Goal: Task Accomplishment & Management: Manage account settings

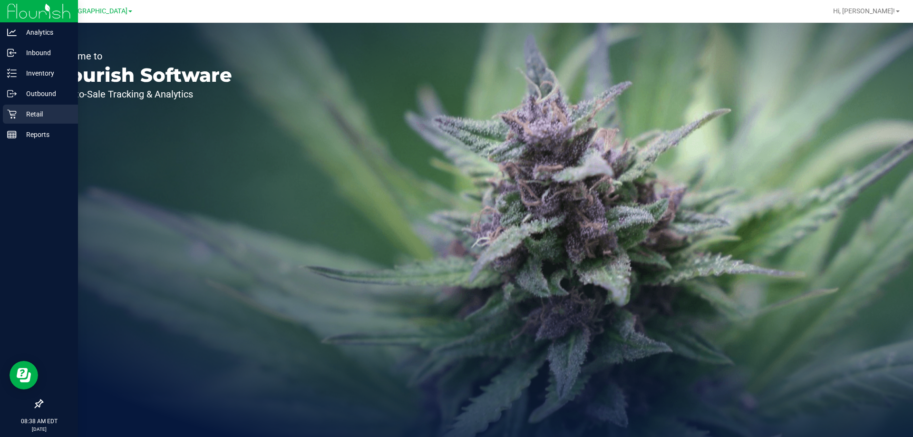
click at [33, 118] on p "Retail" at bounding box center [45, 113] width 57 height 11
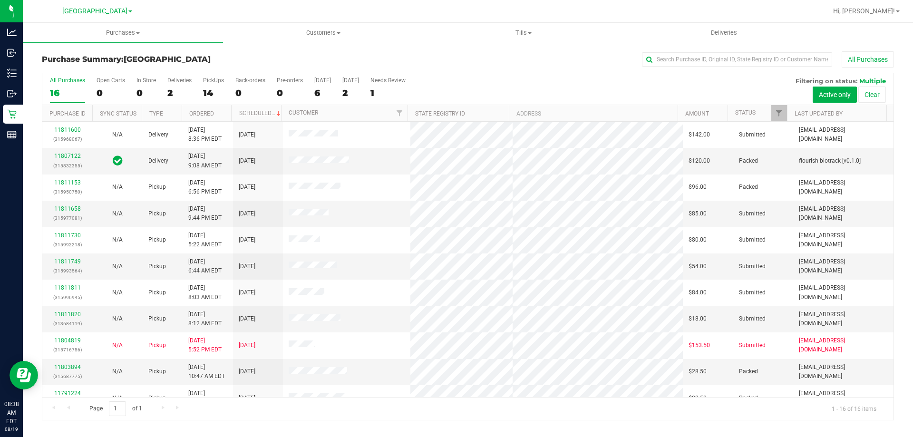
click at [200, 83] on div "All Purchases 16 Open Carts 0 In Store 0 Deliveries 2 PickUps 14 Back-orders 0 …" at bounding box center [468, 89] width 852 height 32
click at [206, 97] on div "14" at bounding box center [213, 93] width 21 height 11
click at [0, 0] on input "PickUps 14" at bounding box center [0, 0] width 0 height 0
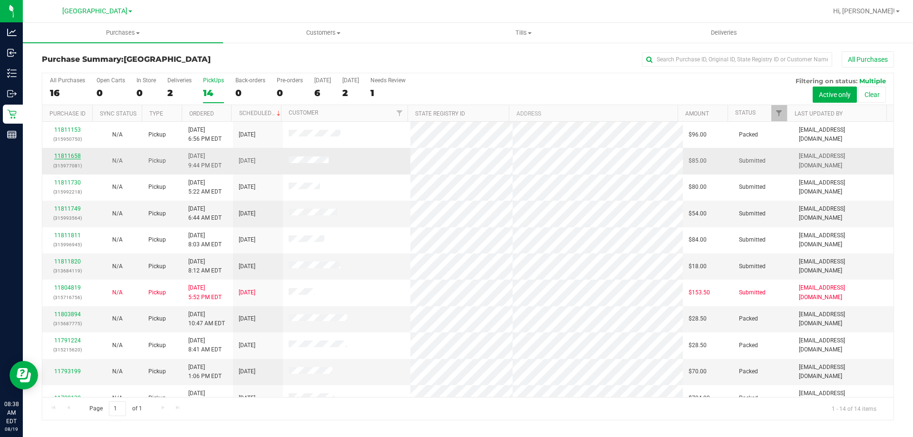
click at [70, 154] on link "11811658" at bounding box center [67, 156] width 27 height 7
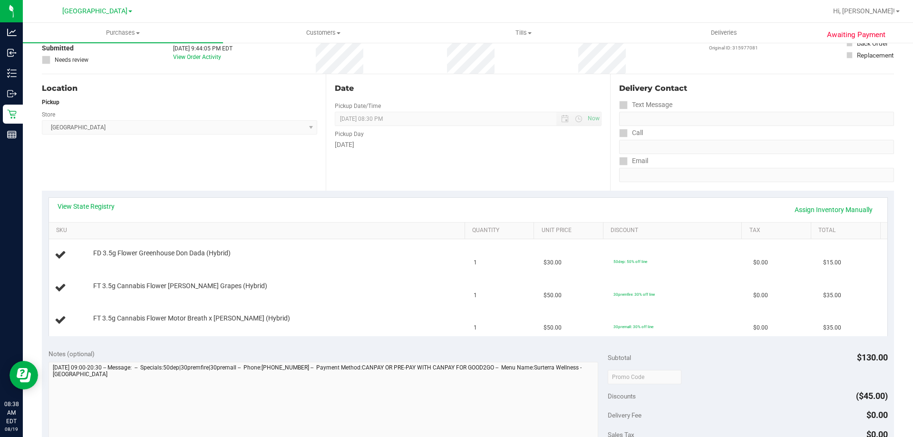
scroll to position [95, 0]
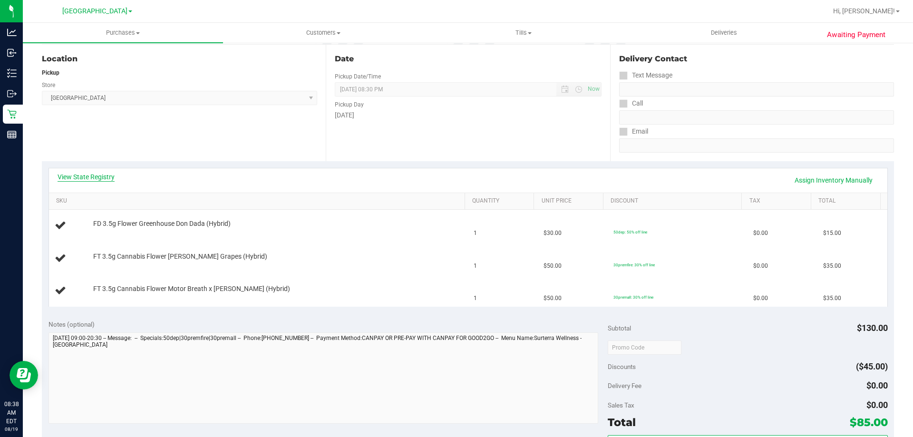
click at [83, 173] on link "View State Registry" at bounding box center [86, 177] width 57 height 10
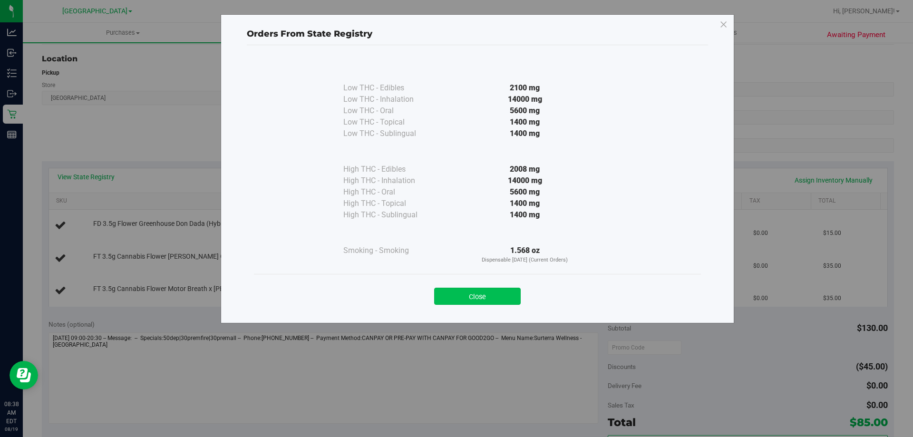
click at [472, 293] on button "Close" at bounding box center [477, 296] width 87 height 17
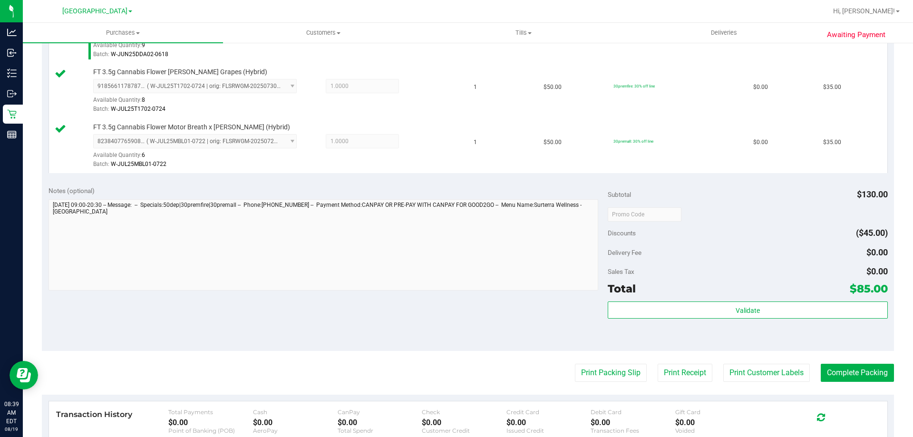
scroll to position [333, 0]
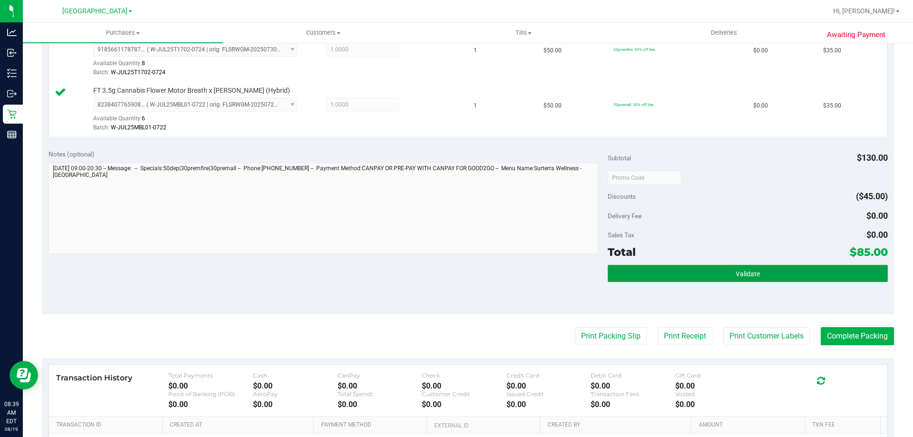
click at [717, 278] on button "Validate" at bounding box center [748, 273] width 280 height 17
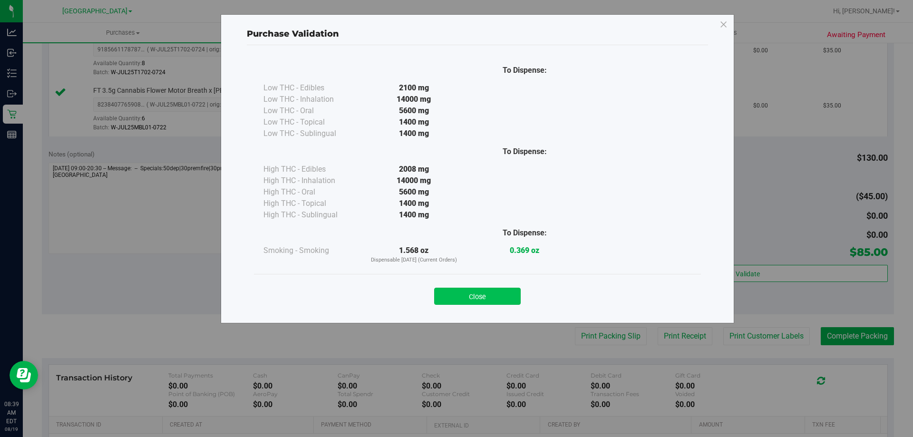
click at [484, 289] on button "Close" at bounding box center [477, 296] width 87 height 17
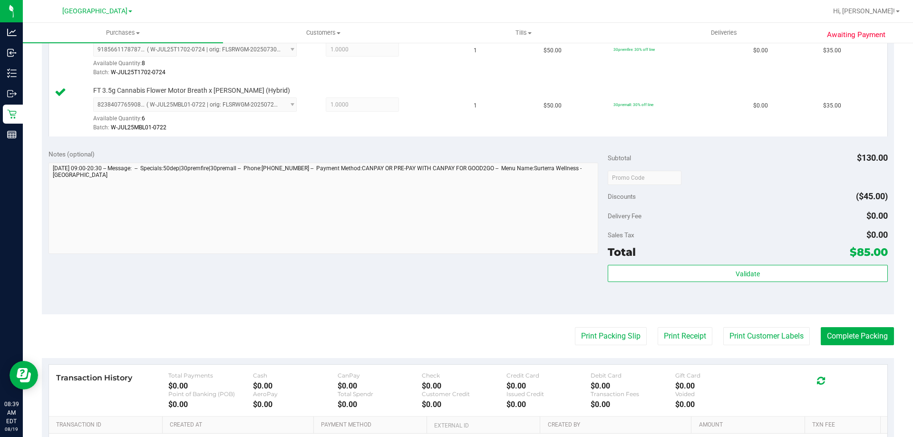
click at [554, 324] on purchase-details "Back Edit Purchase Cancel Purchase View Profile # 11811658 BioTrack ID: - Submi…" at bounding box center [468, 127] width 853 height 818
click at [576, 330] on button "Print Packing Slip" at bounding box center [611, 336] width 72 height 18
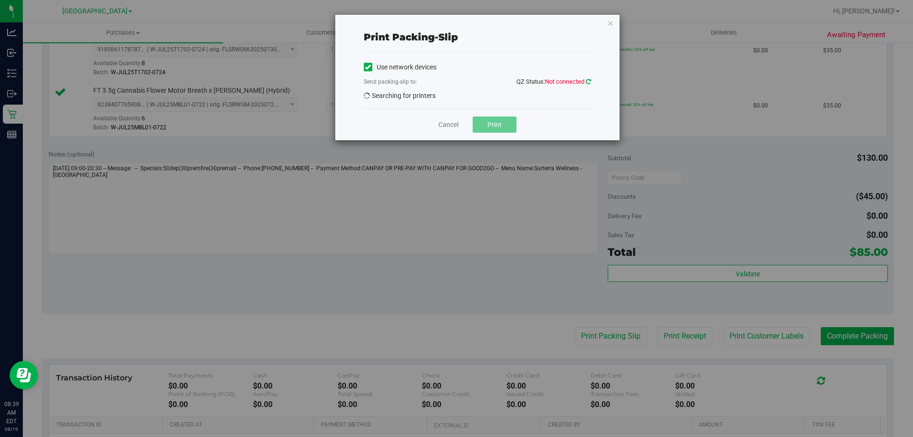
click at [589, 84] on icon at bounding box center [588, 81] width 5 height 6
click at [589, 81] on icon at bounding box center [588, 81] width 5 height 6
click at [590, 78] on icon at bounding box center [588, 81] width 5 height 6
click at [587, 81] on icon at bounding box center [588, 81] width 5 height 6
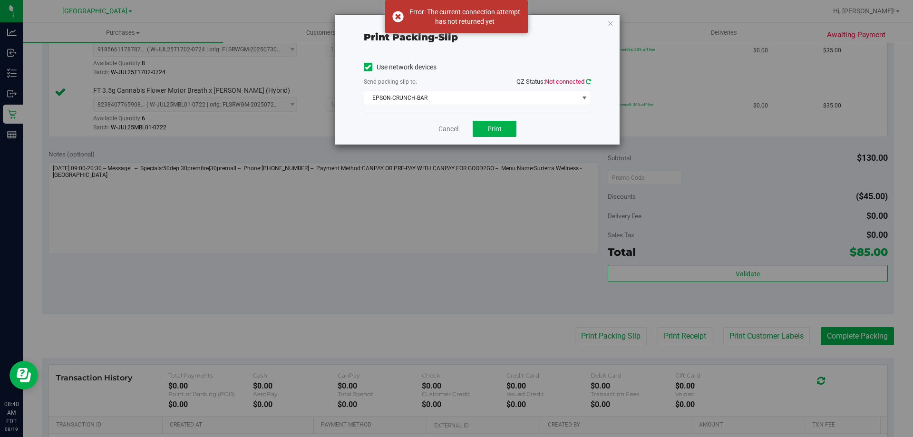
click at [588, 82] on icon at bounding box center [588, 81] width 5 height 6
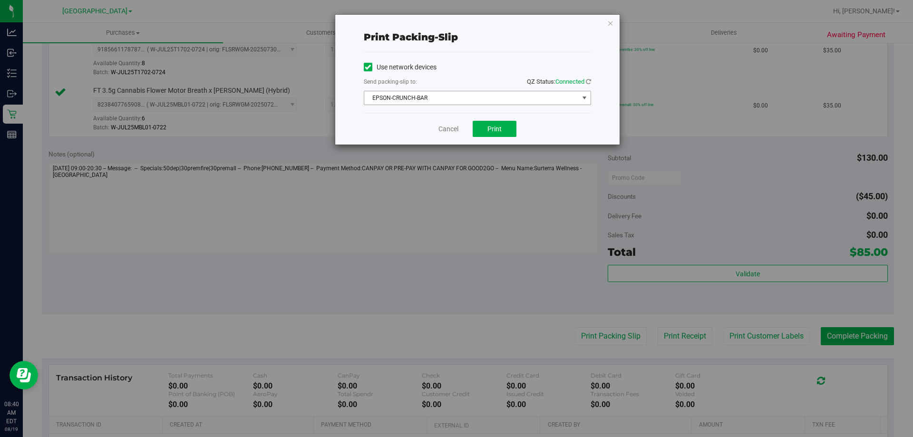
click at [585, 98] on span "select" at bounding box center [585, 98] width 8 height 8
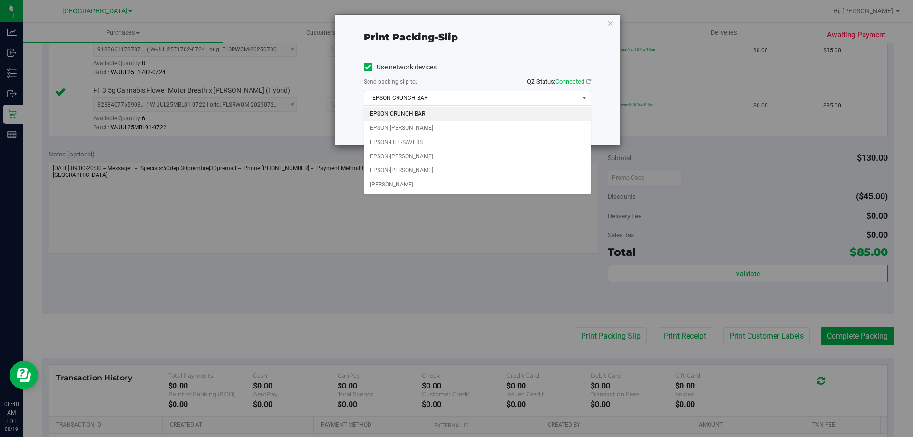
click at [540, 116] on li "EPSON-CRUNCH-BAR" at bounding box center [477, 114] width 226 height 14
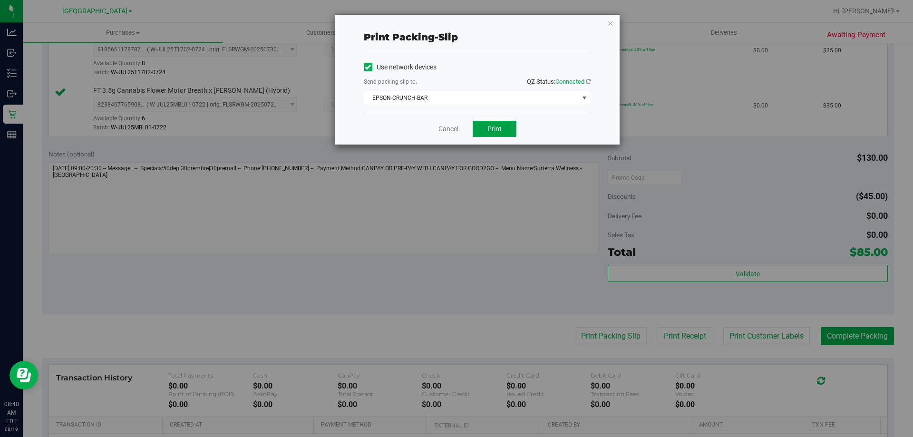
click at [498, 123] on button "Print" at bounding box center [495, 129] width 44 height 16
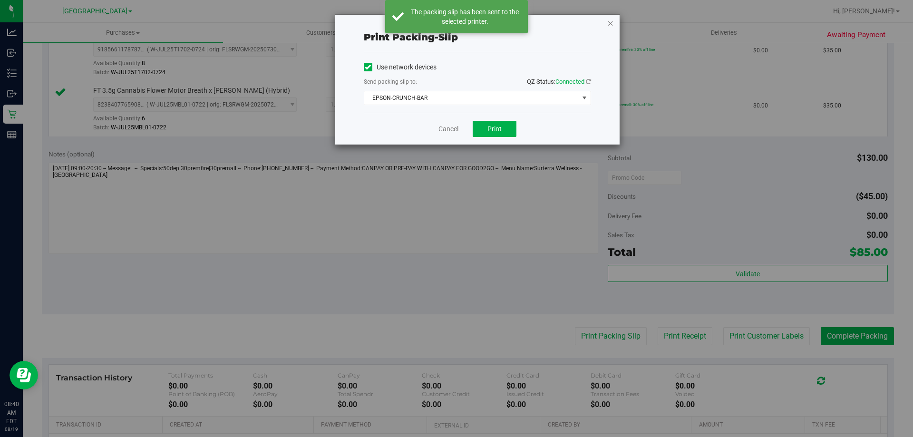
click at [614, 22] on icon "button" at bounding box center [611, 22] width 7 height 11
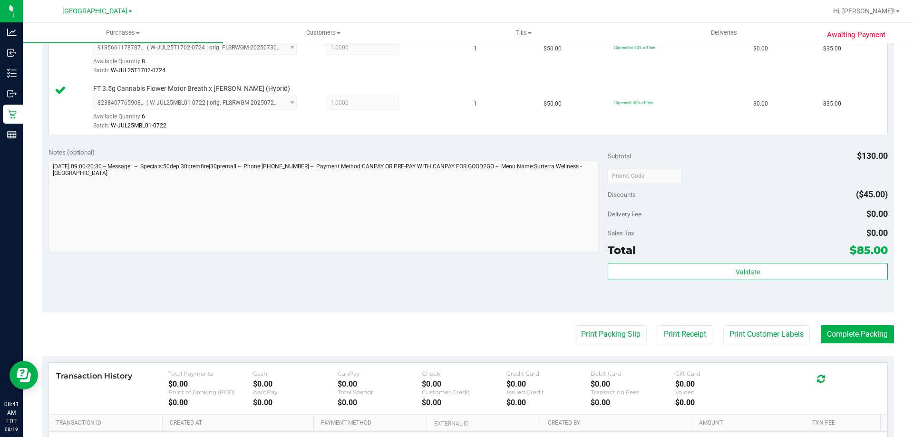
scroll to position [381, 0]
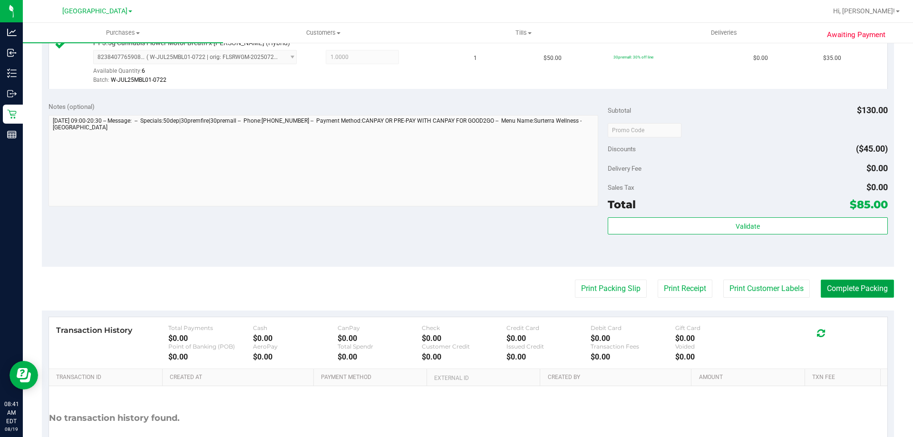
click at [840, 287] on button "Complete Packing" at bounding box center [857, 289] width 73 height 18
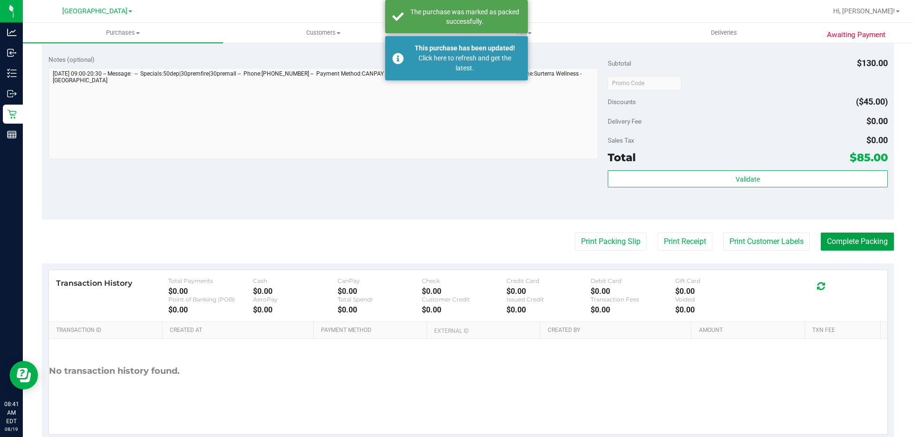
scroll to position [428, 0]
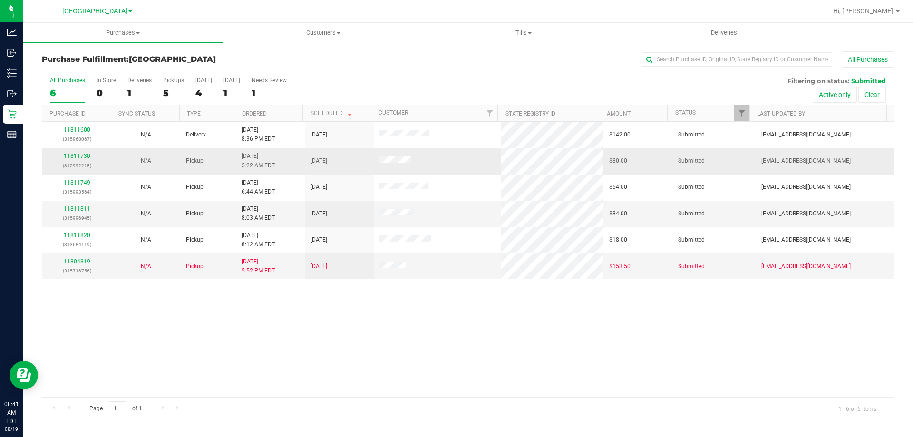
click at [70, 157] on link "11811730" at bounding box center [77, 156] width 27 height 7
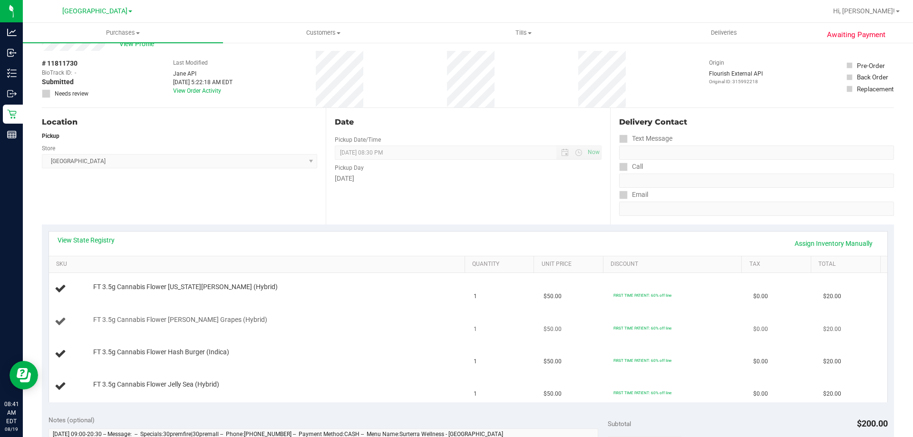
scroll to position [95, 0]
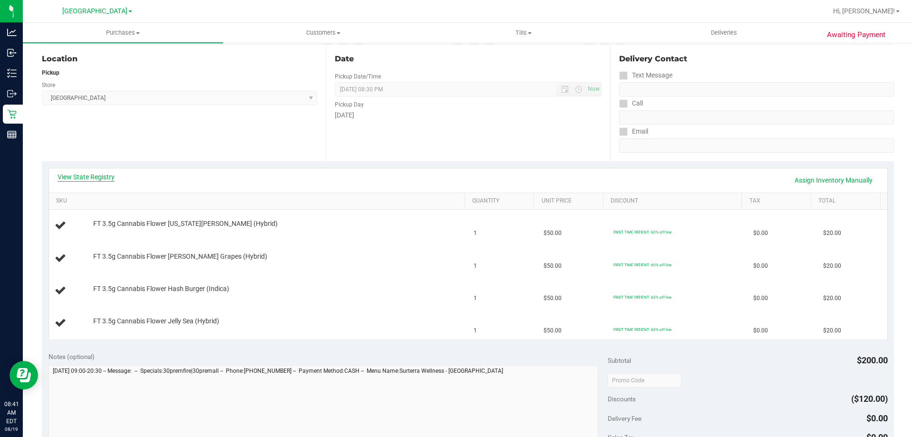
click at [108, 178] on link "View State Registry" at bounding box center [86, 177] width 57 height 10
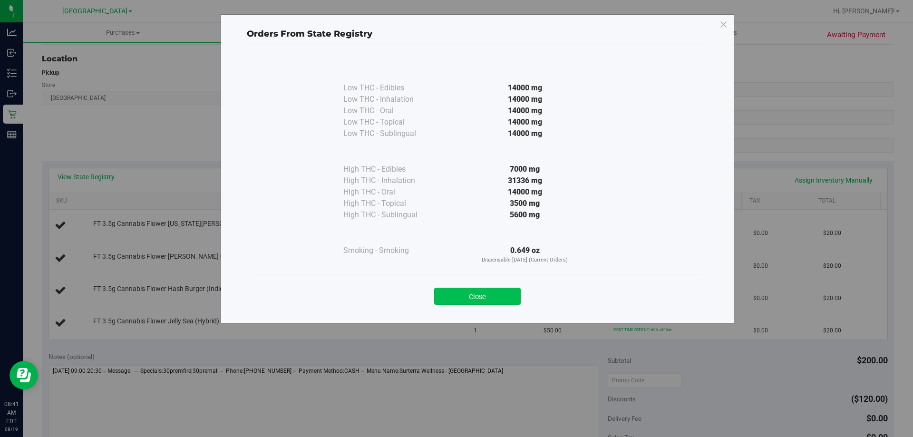
click at [495, 292] on button "Close" at bounding box center [477, 296] width 87 height 17
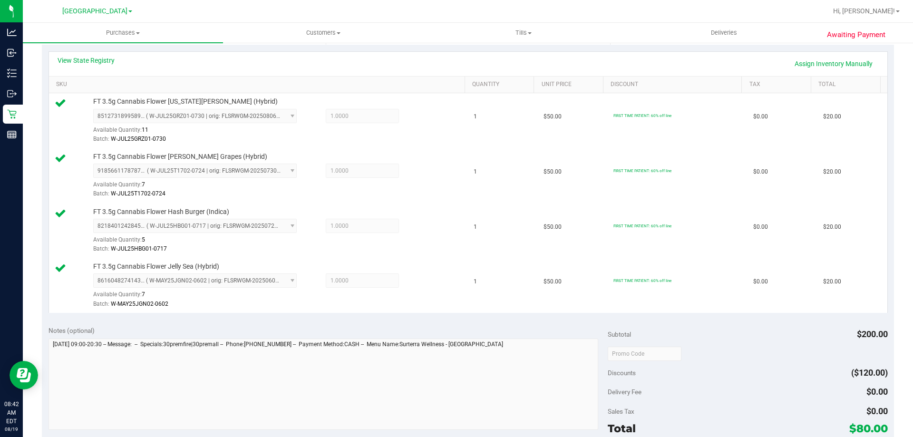
scroll to position [238, 0]
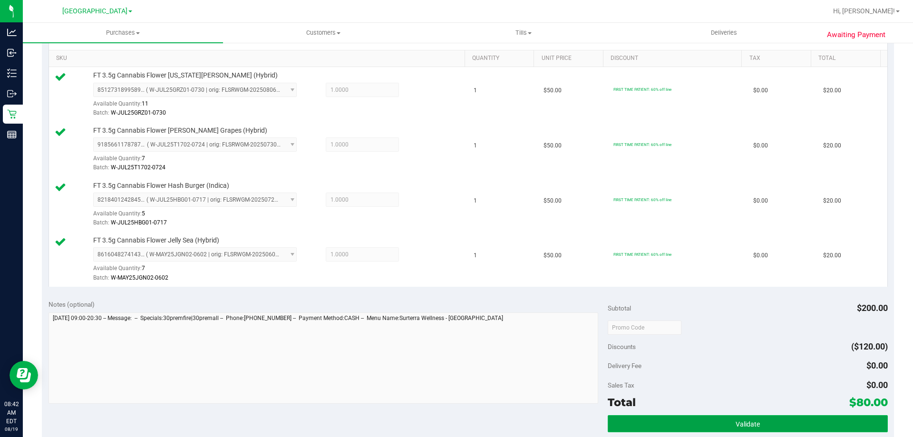
click at [776, 419] on button "Validate" at bounding box center [748, 423] width 280 height 17
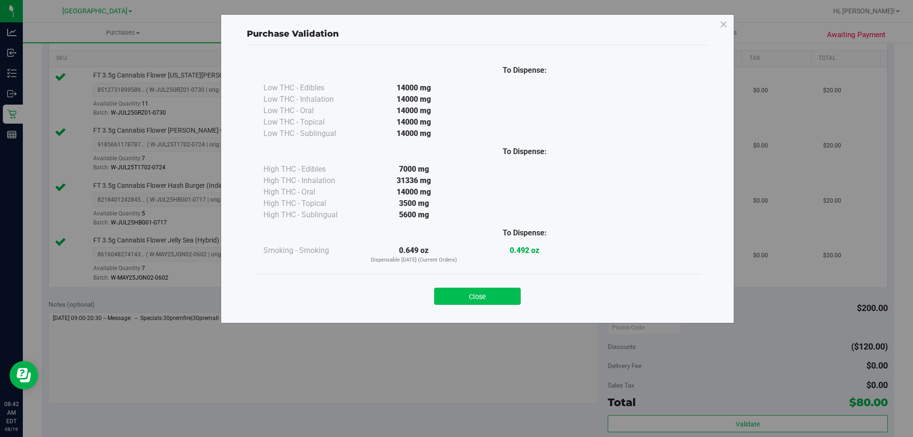
click at [506, 297] on button "Close" at bounding box center [477, 296] width 87 height 17
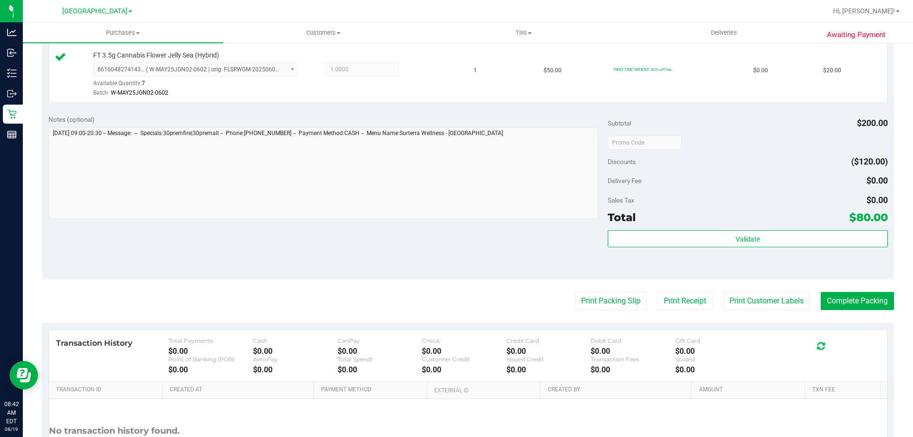
scroll to position [428, 0]
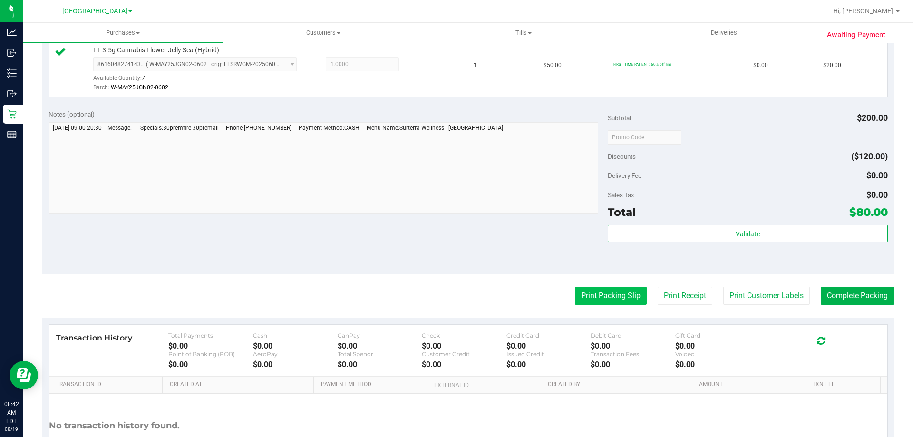
click at [600, 301] on button "Print Packing Slip" at bounding box center [611, 296] width 72 height 18
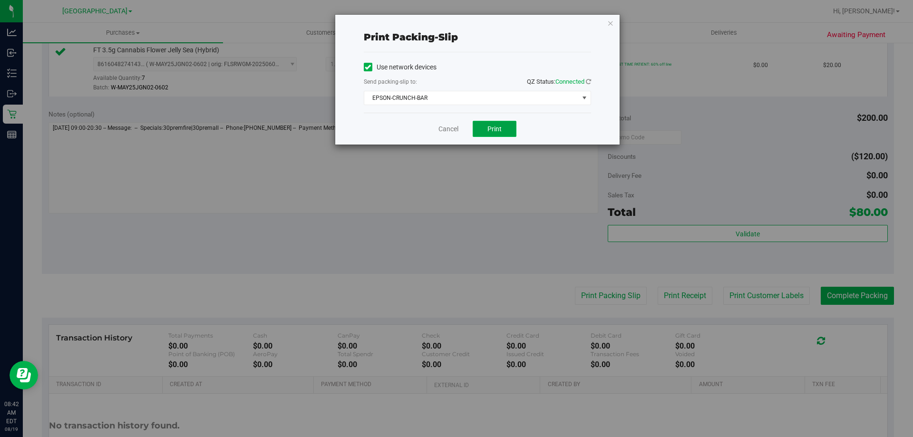
click at [489, 124] on button "Print" at bounding box center [495, 129] width 44 height 16
click at [610, 24] on icon "button" at bounding box center [611, 22] width 7 height 11
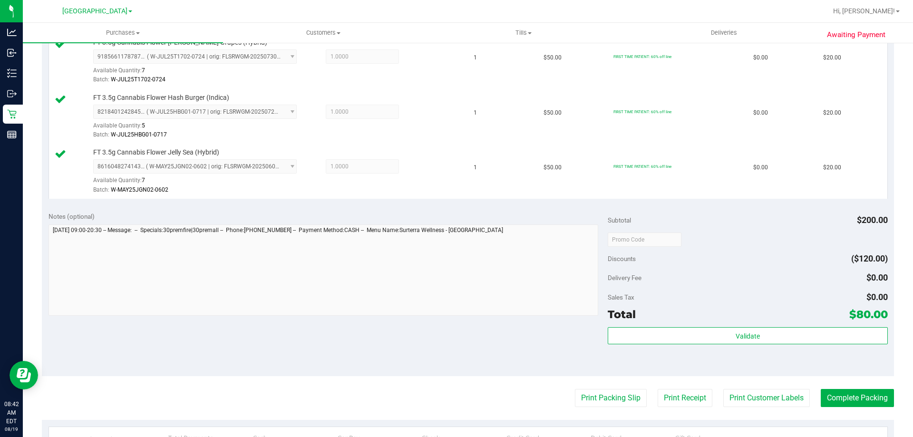
scroll to position [333, 0]
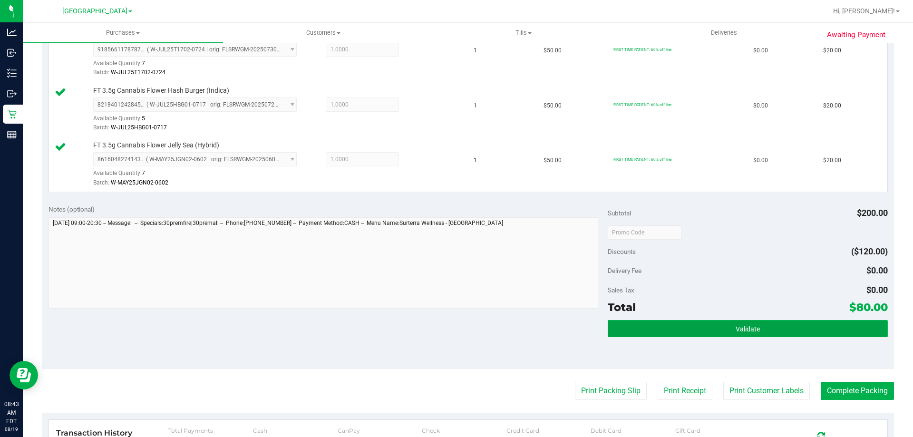
click at [781, 322] on button "Validate" at bounding box center [748, 328] width 280 height 17
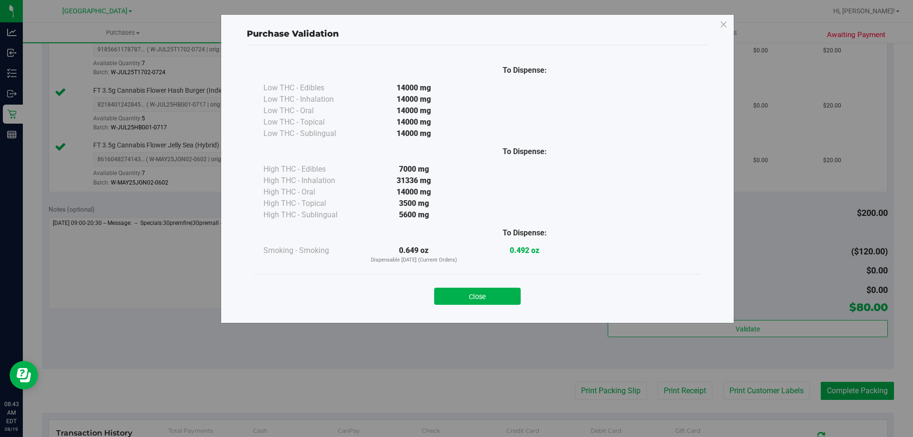
click at [469, 291] on button "Close" at bounding box center [477, 296] width 87 height 17
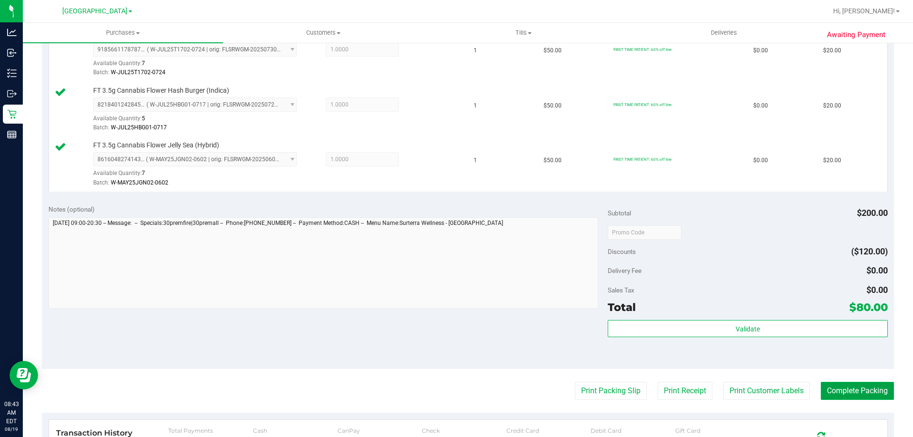
click at [852, 383] on button "Complete Packing" at bounding box center [857, 391] width 73 height 18
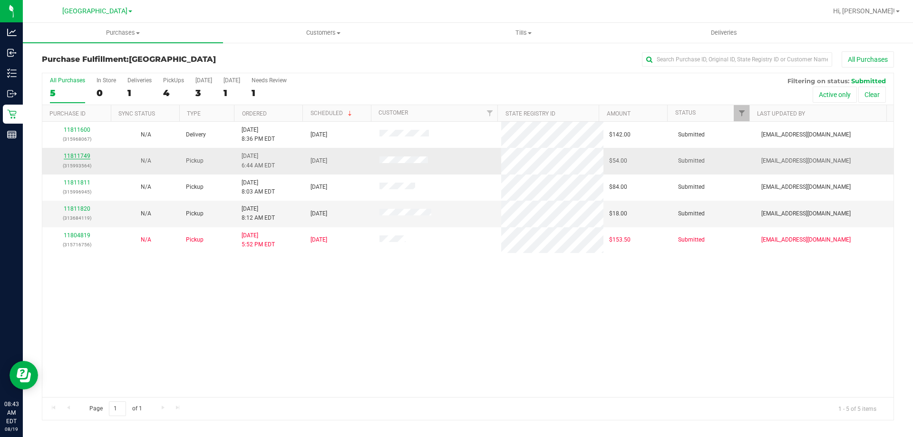
click at [64, 156] on link "11811749" at bounding box center [77, 156] width 27 height 7
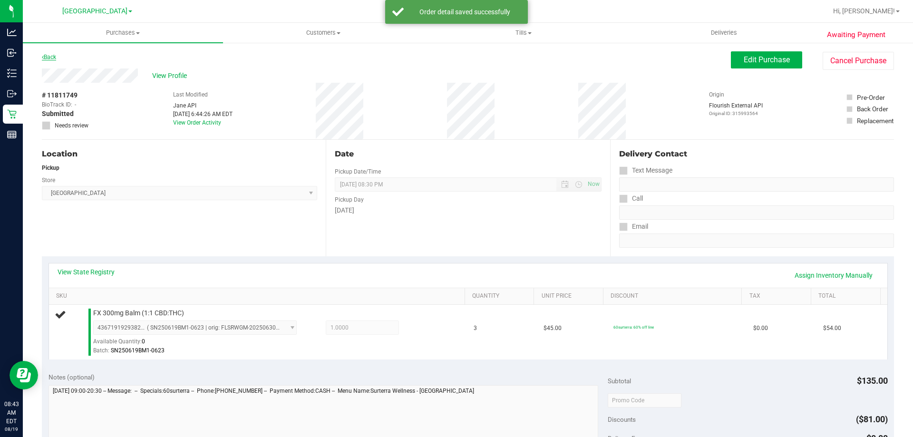
click at [56, 56] on link "Back" at bounding box center [49, 57] width 14 height 7
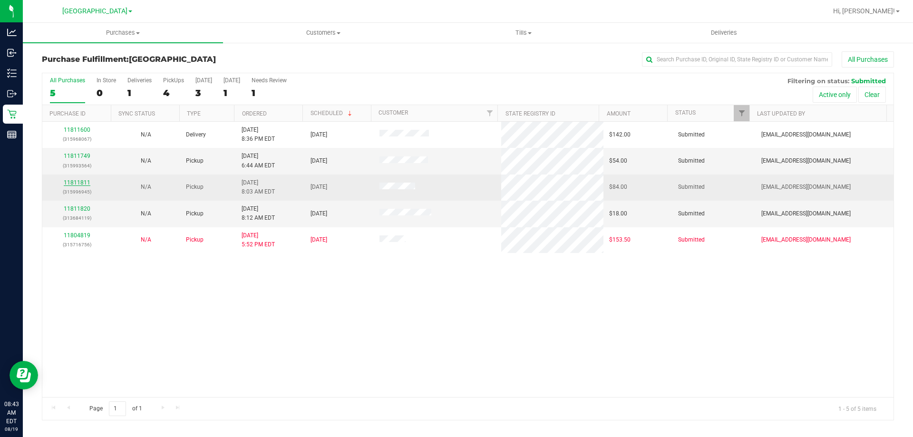
click at [78, 181] on link "11811811" at bounding box center [77, 182] width 27 height 7
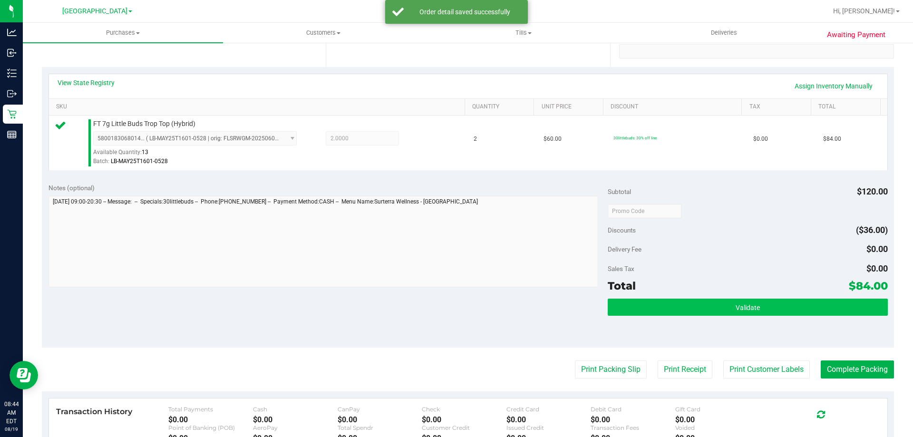
scroll to position [190, 0]
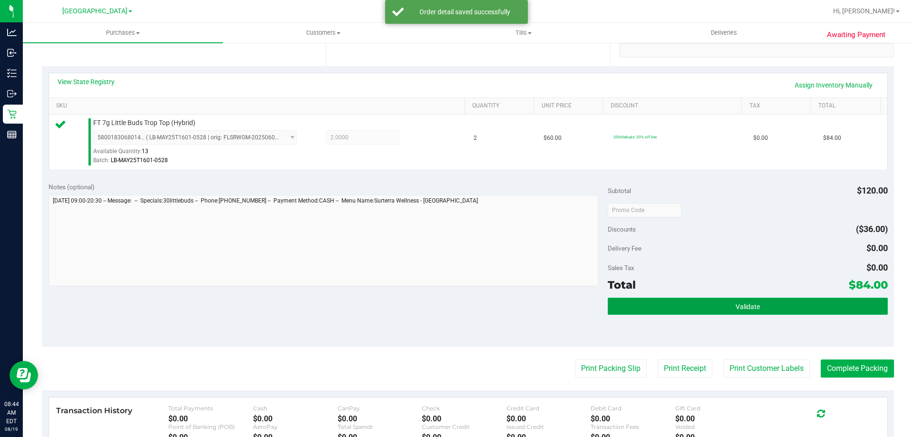
click at [618, 305] on button "Validate" at bounding box center [748, 306] width 280 height 17
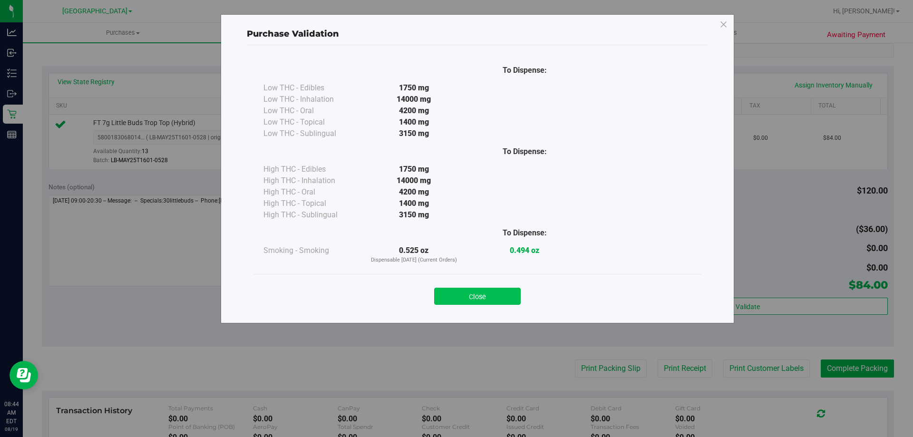
click at [480, 302] on button "Close" at bounding box center [477, 296] width 87 height 17
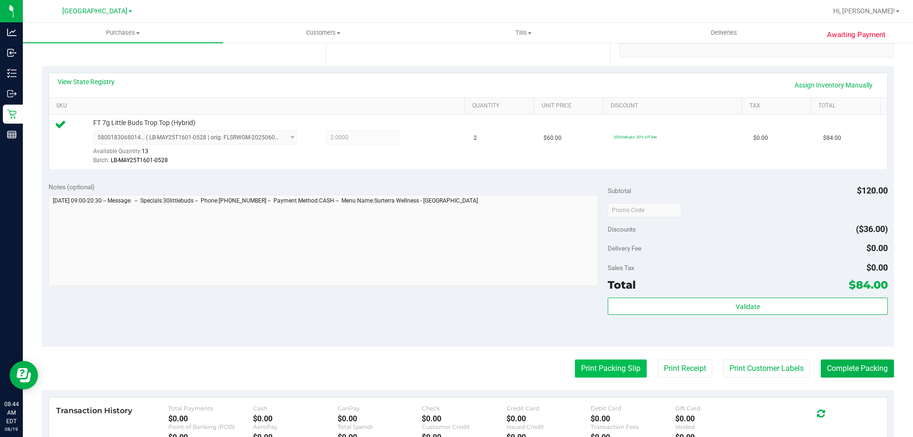
click at [590, 375] on button "Print Packing Slip" at bounding box center [611, 369] width 72 height 18
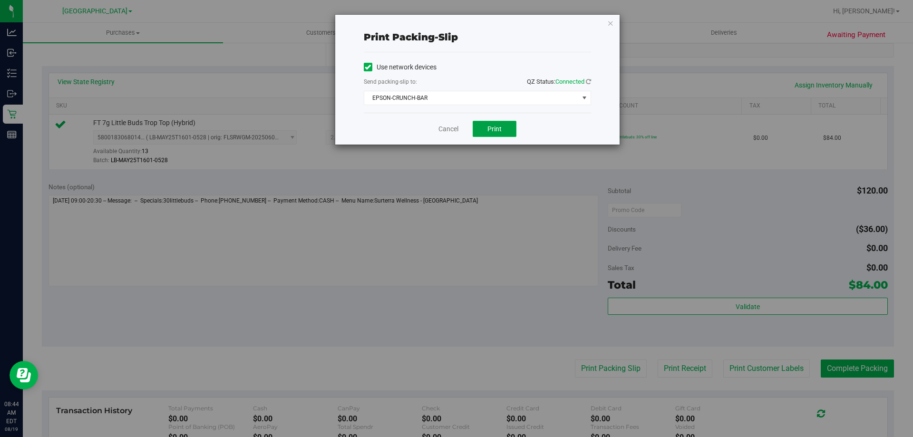
click at [499, 132] on span "Print" at bounding box center [495, 129] width 14 height 8
click at [615, 23] on div "Print packing-slip Use network devices Send packing-slip to: QZ Status: Connect…" at bounding box center [477, 80] width 285 height 130
click at [609, 23] on icon "button" at bounding box center [611, 22] width 7 height 11
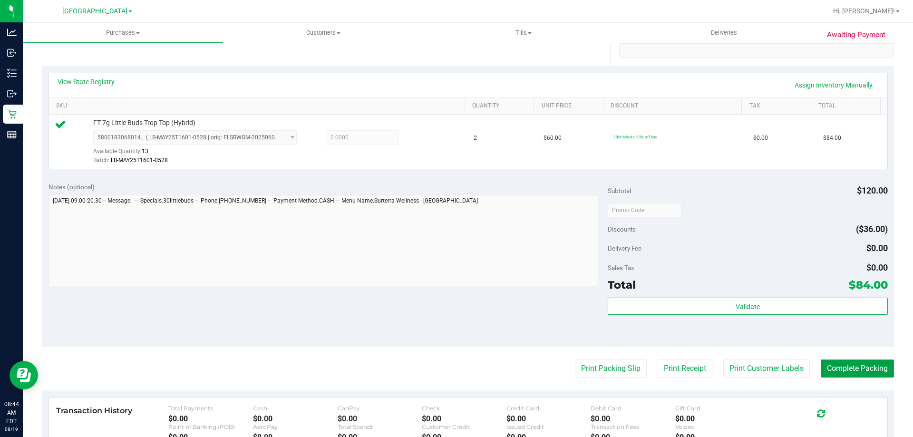
click at [834, 373] on button "Complete Packing" at bounding box center [857, 369] width 73 height 18
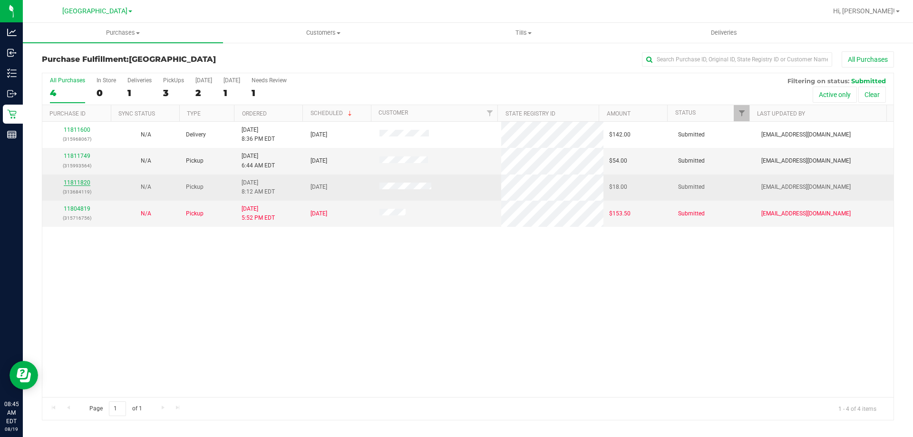
click at [85, 182] on link "11811820" at bounding box center [77, 182] width 27 height 7
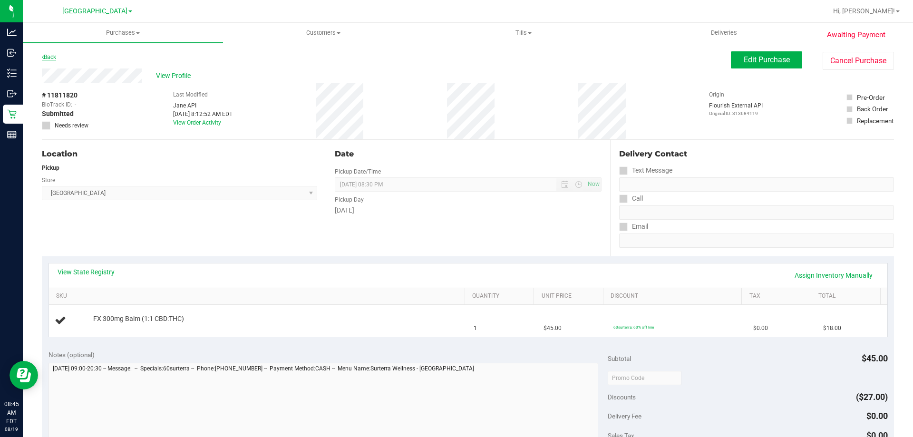
click at [56, 60] on link "Back" at bounding box center [49, 57] width 14 height 7
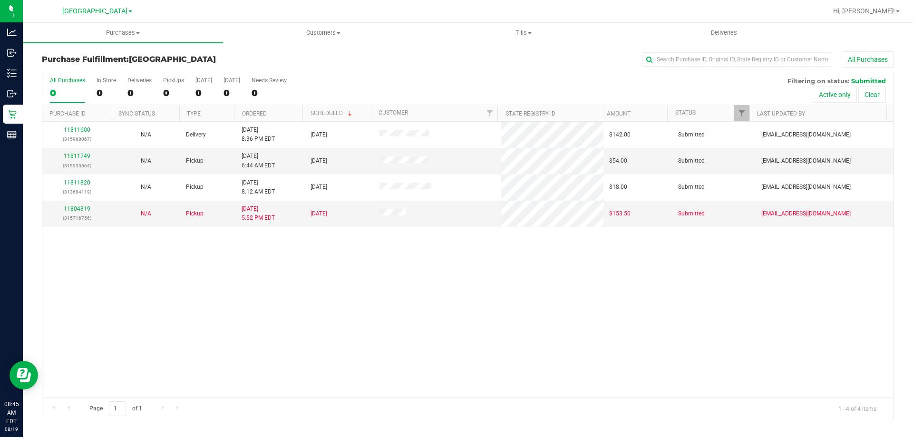
click at [464, 351] on div "11811600 (315968067) N/A Delivery [DATE] 8:36 PM EDT 8/20/2025 $142.00 Submitte…" at bounding box center [468, 259] width 852 height 275
click at [416, 325] on div "11811600 (315968067) N/A Delivery [DATE] 8:36 PM EDT 8/20/2025 $142.00 Submitte…" at bounding box center [468, 259] width 852 height 275
click at [396, 63] on div "All Purchases" at bounding box center [610, 59] width 569 height 16
click at [85, 208] on link "11804819" at bounding box center [77, 209] width 27 height 7
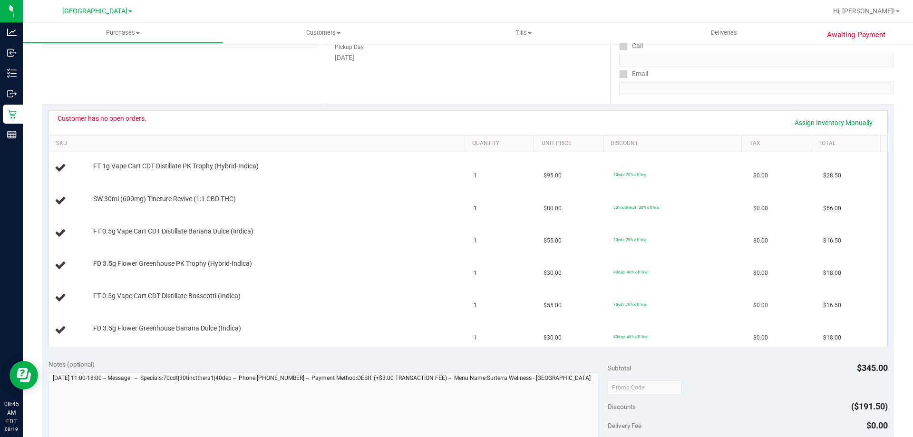
scroll to position [48, 0]
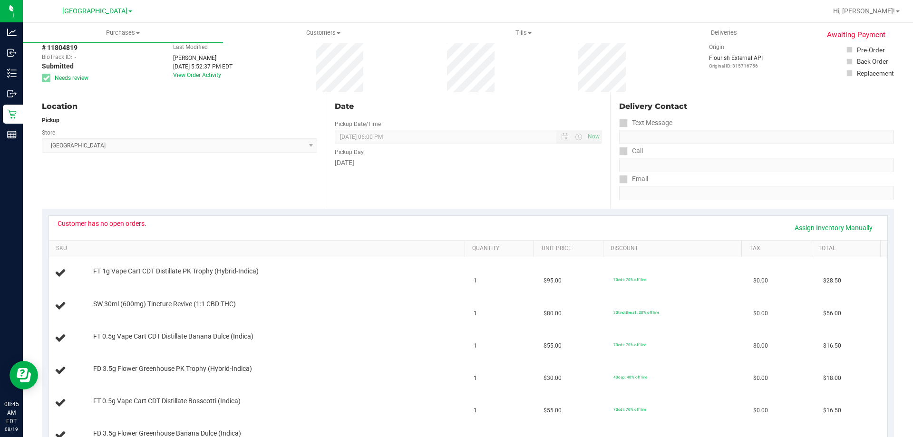
click at [108, 226] on div "Customer has no open orders." at bounding box center [102, 224] width 89 height 8
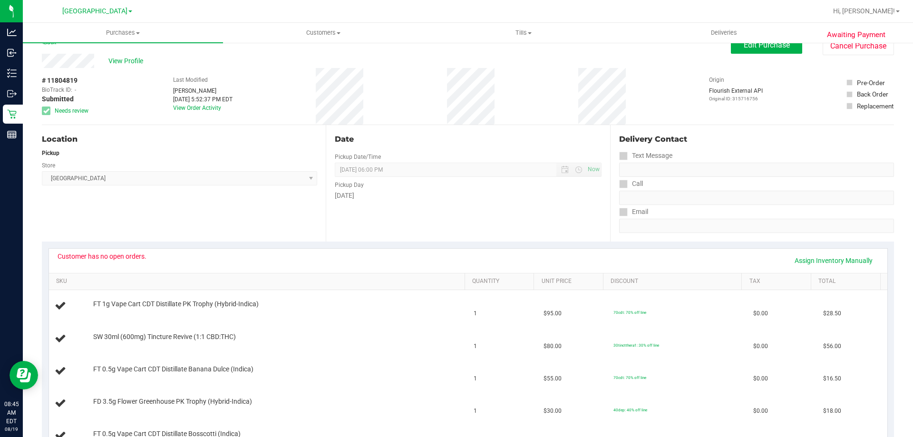
scroll to position [0, 0]
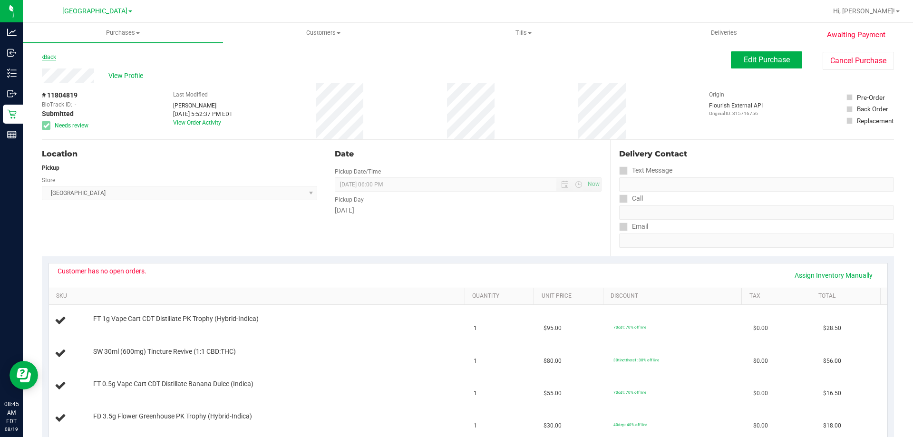
click at [47, 57] on link "Back" at bounding box center [49, 57] width 14 height 7
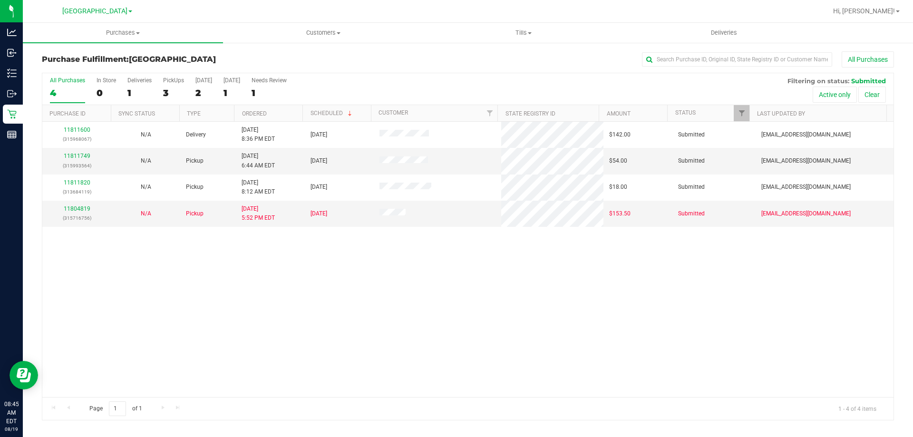
click at [428, 316] on div "11811600 (315968067) N/A Delivery [DATE] 8:36 PM EDT 8/20/2025 $142.00 Submitte…" at bounding box center [468, 259] width 852 height 275
click at [86, 154] on link "11811749" at bounding box center [77, 156] width 27 height 7
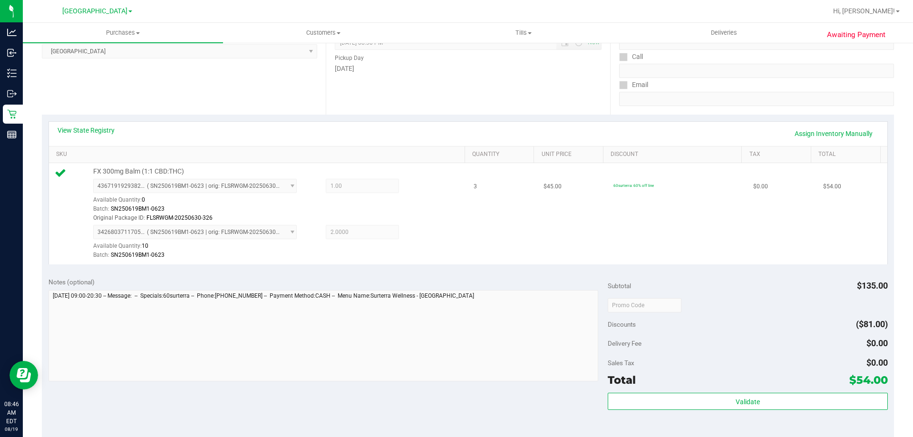
scroll to position [143, 0]
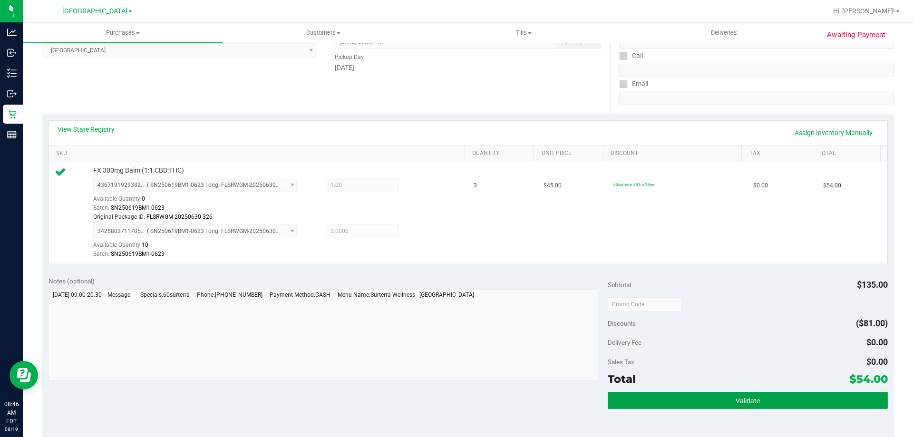
click at [778, 398] on button "Validate" at bounding box center [748, 400] width 280 height 17
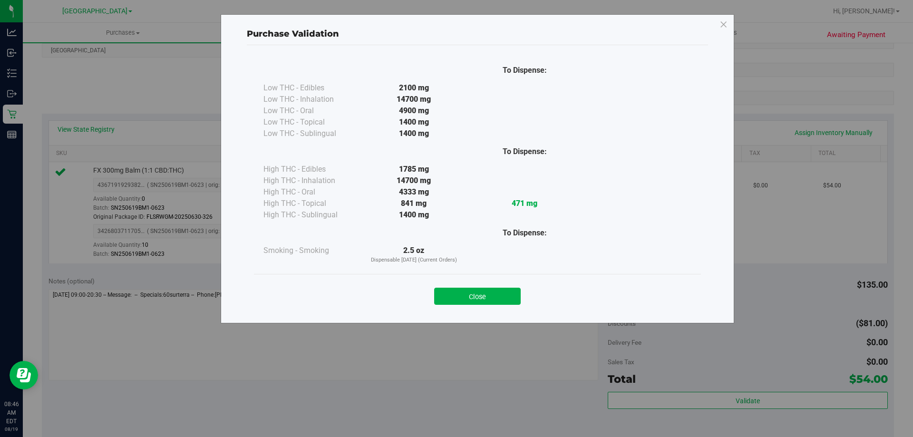
click at [521, 296] on div "Close" at bounding box center [477, 294] width 433 height 24
click at [512, 296] on button "Close" at bounding box center [477, 296] width 87 height 17
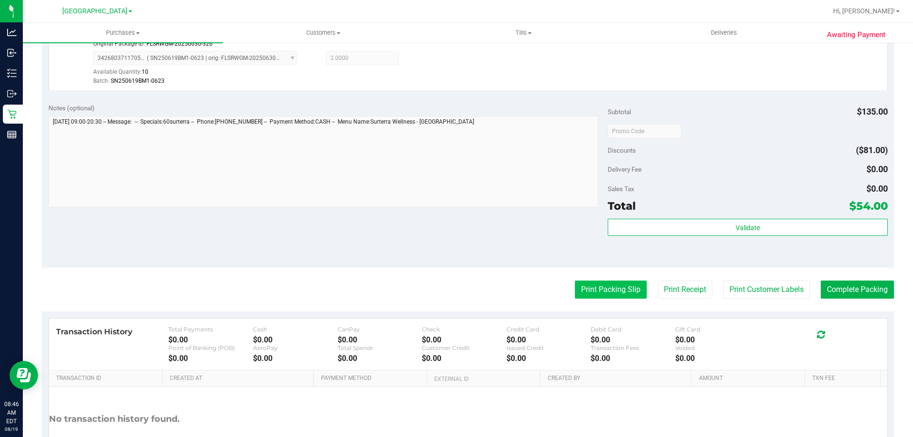
scroll to position [333, 0]
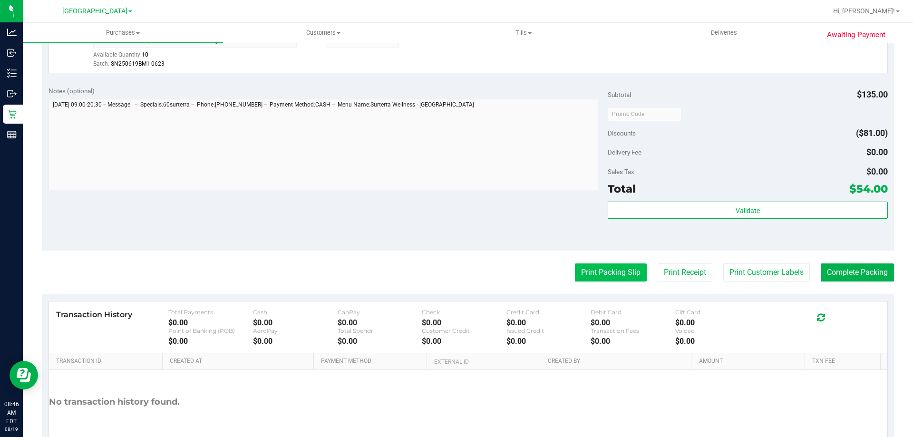
click at [622, 273] on button "Print Packing Slip" at bounding box center [611, 273] width 72 height 18
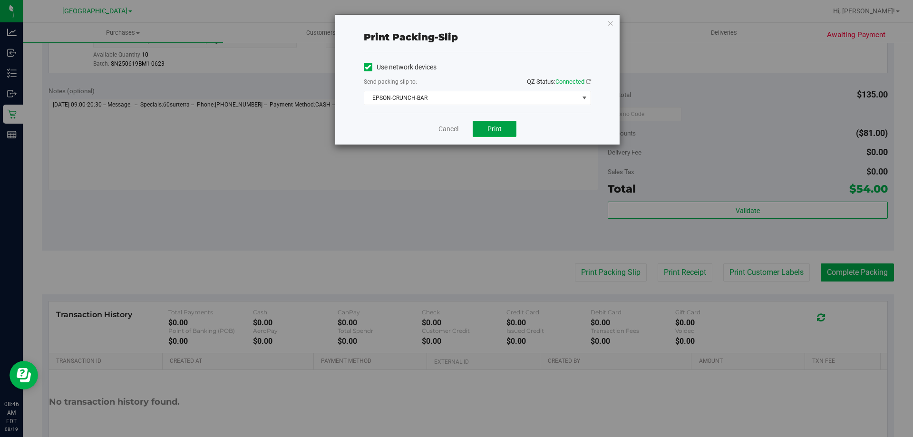
click at [504, 128] on button "Print" at bounding box center [495, 129] width 44 height 16
click at [610, 24] on icon "button" at bounding box center [611, 22] width 7 height 11
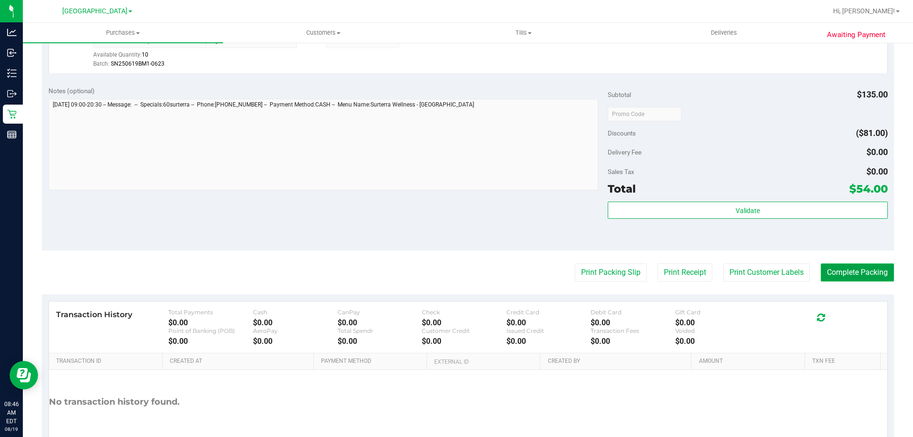
click at [871, 275] on button "Complete Packing" at bounding box center [857, 273] width 73 height 18
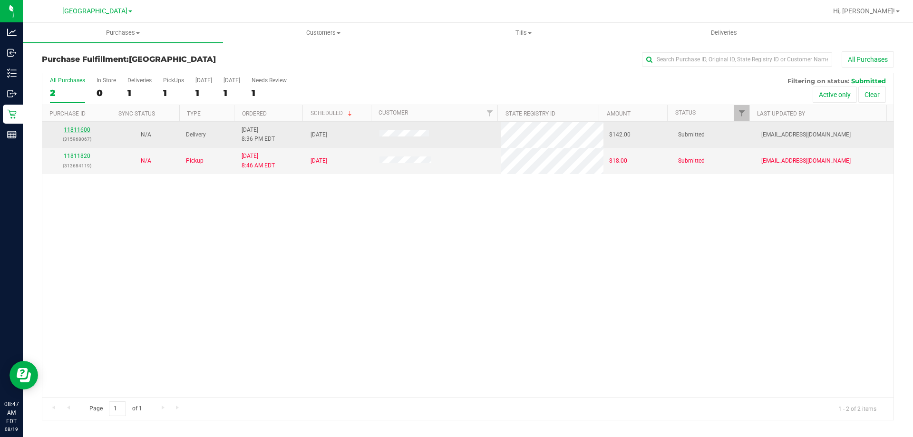
click at [87, 127] on link "11811600" at bounding box center [77, 130] width 27 height 7
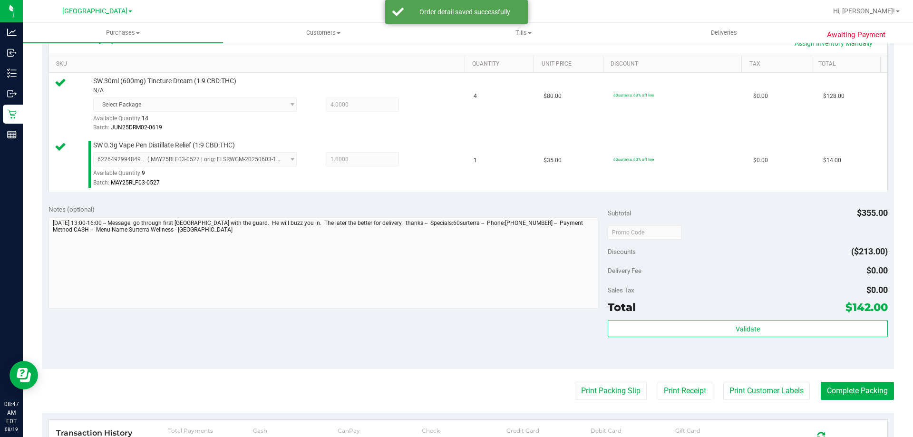
scroll to position [238, 0]
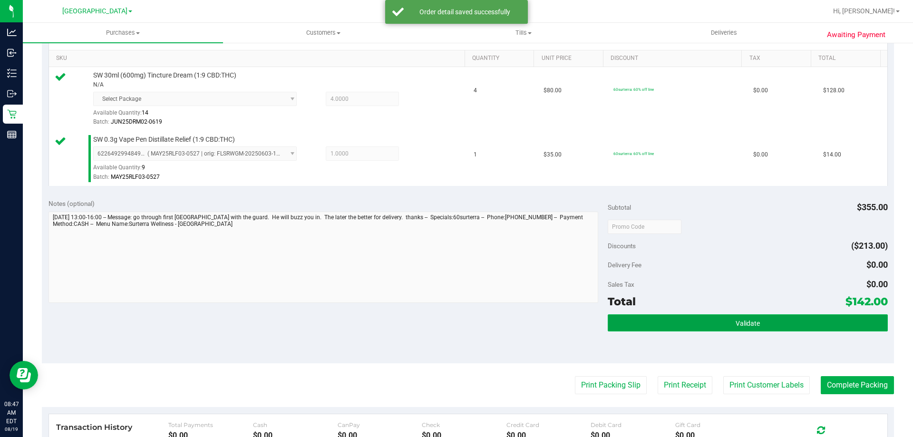
click at [708, 323] on button "Validate" at bounding box center [748, 322] width 280 height 17
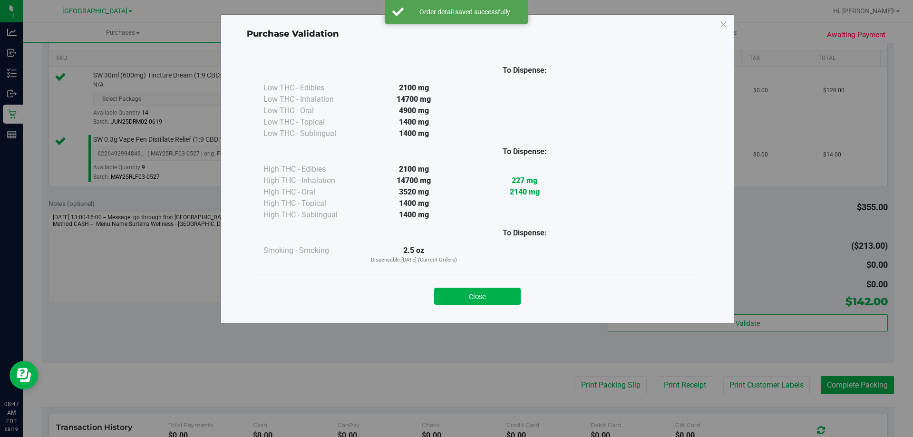
click at [495, 293] on button "Close" at bounding box center [477, 296] width 87 height 17
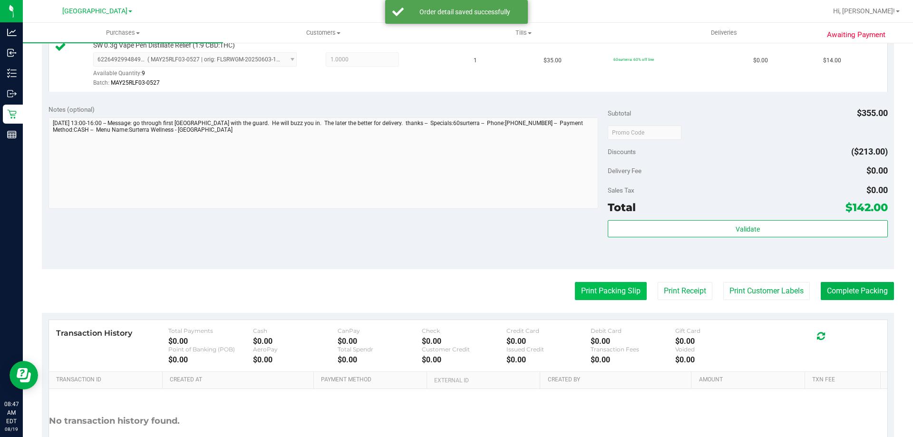
scroll to position [333, 0]
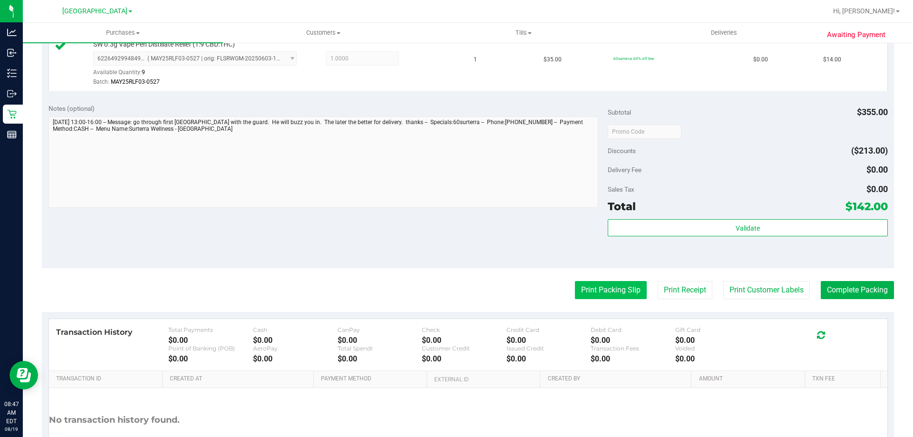
click at [594, 295] on button "Print Packing Slip" at bounding box center [611, 290] width 72 height 18
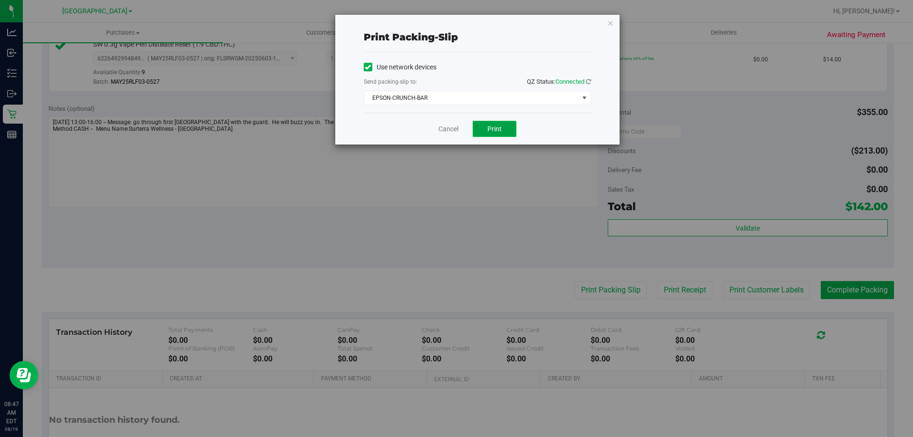
click at [497, 127] on span "Print" at bounding box center [495, 129] width 14 height 8
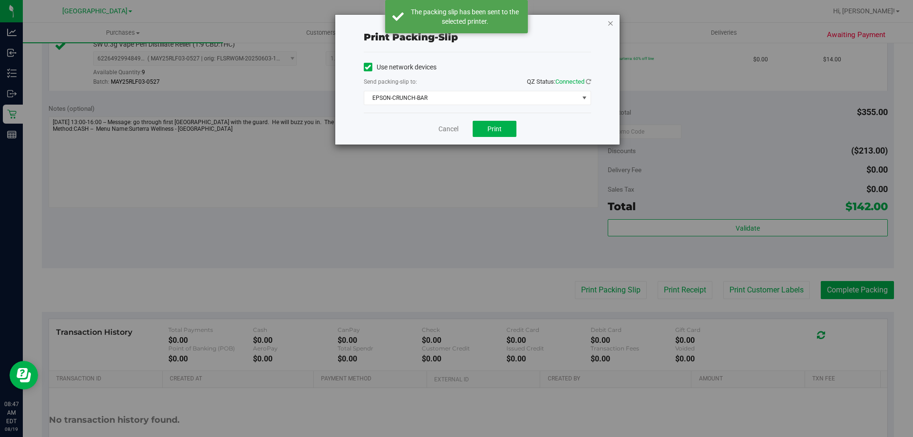
click at [610, 22] on icon "button" at bounding box center [611, 22] width 7 height 11
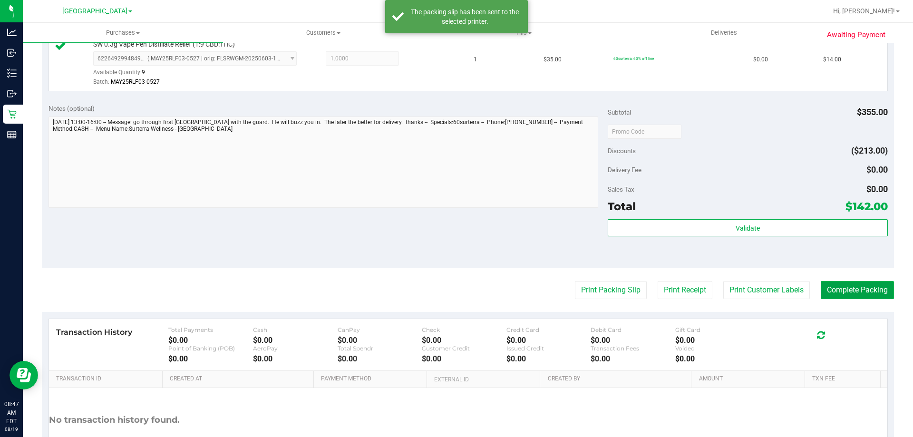
click at [842, 294] on button "Complete Packing" at bounding box center [857, 290] width 73 height 18
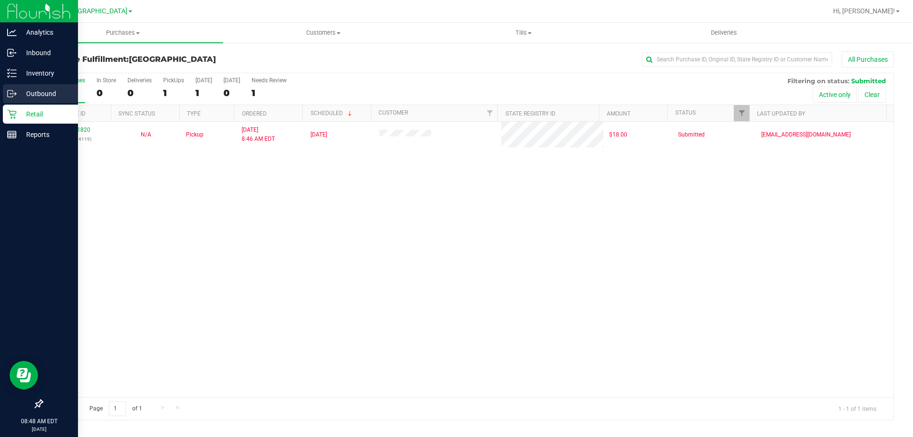
click at [23, 99] on p "Outbound" at bounding box center [45, 93] width 57 height 11
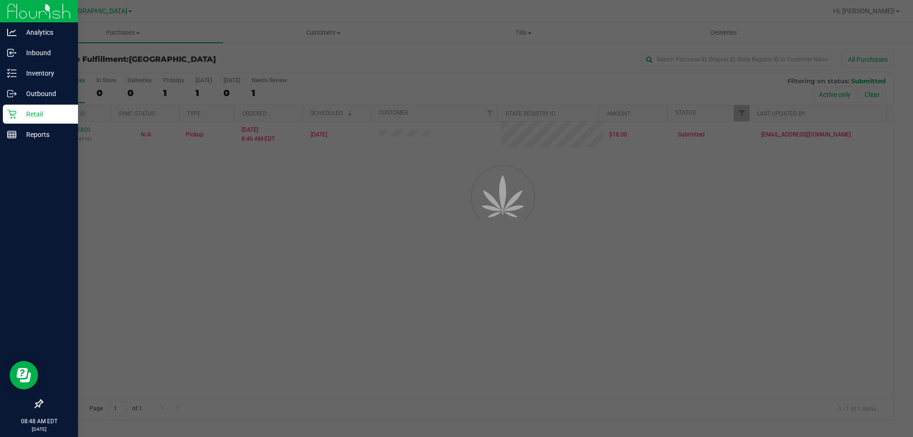
click at [24, 108] on p "Retail" at bounding box center [45, 113] width 57 height 11
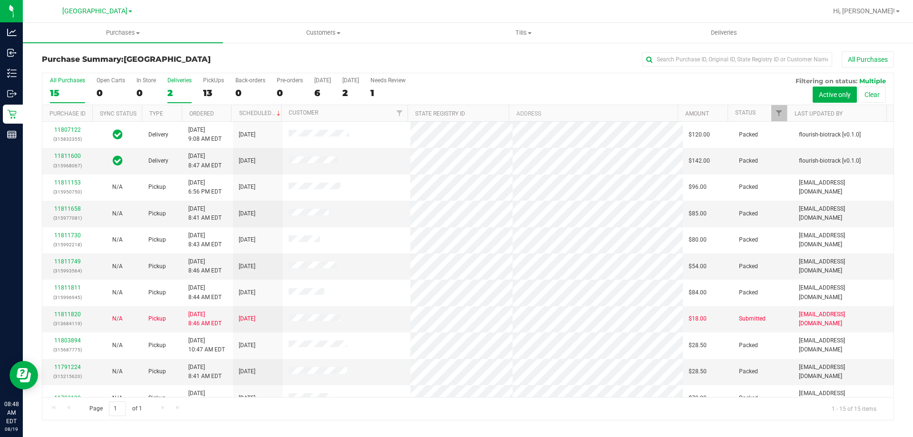
click at [168, 91] on div "2" at bounding box center [179, 93] width 24 height 11
click at [0, 0] on input "Deliveries 2" at bounding box center [0, 0] width 0 height 0
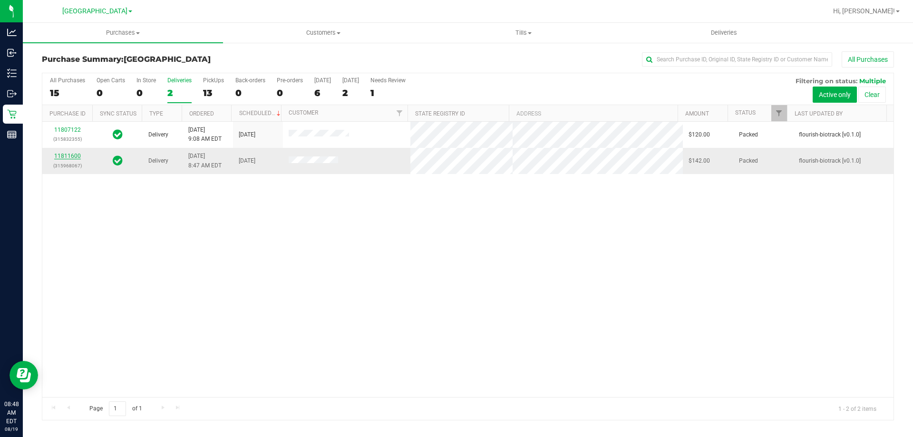
click at [62, 156] on link "11811600" at bounding box center [67, 156] width 27 height 7
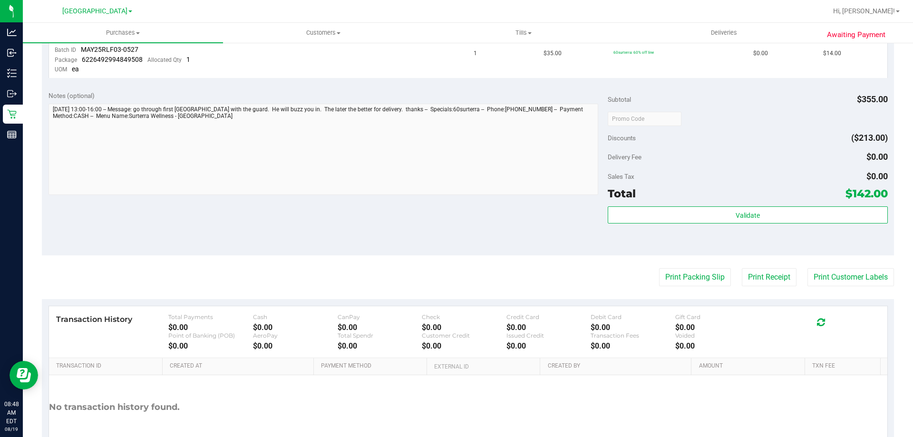
scroll to position [333, 0]
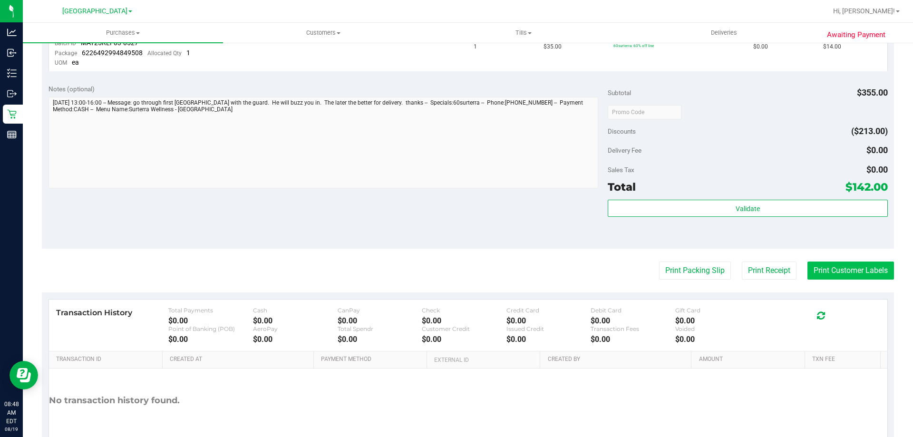
click at [819, 270] on button "Print Customer Labels" at bounding box center [851, 271] width 87 height 18
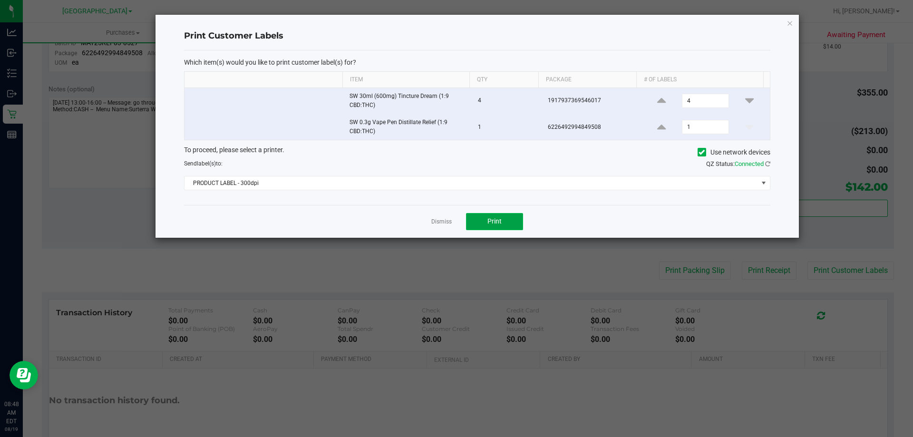
click at [500, 216] on button "Print" at bounding box center [494, 221] width 57 height 17
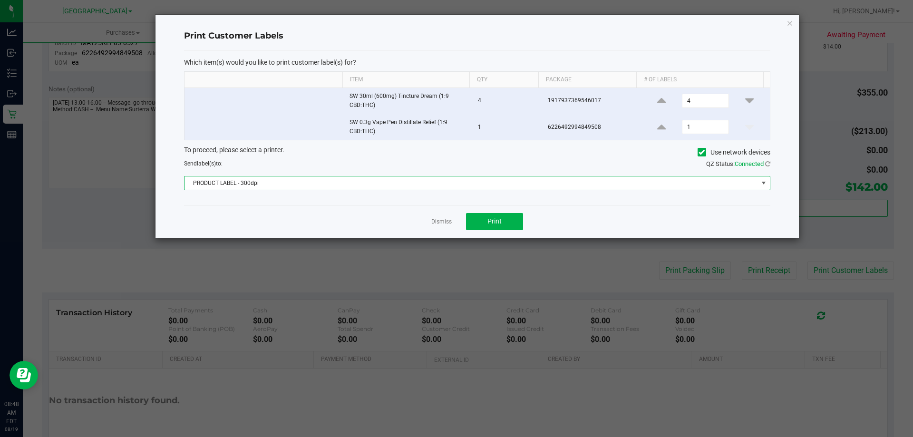
click at [394, 184] on span "PRODUCT LABEL - 300dpi" at bounding box center [472, 183] width 574 height 13
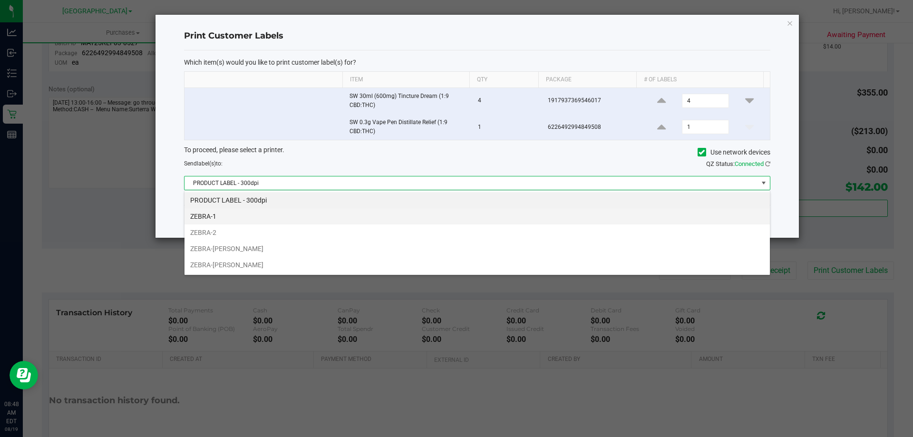
scroll to position [14, 586]
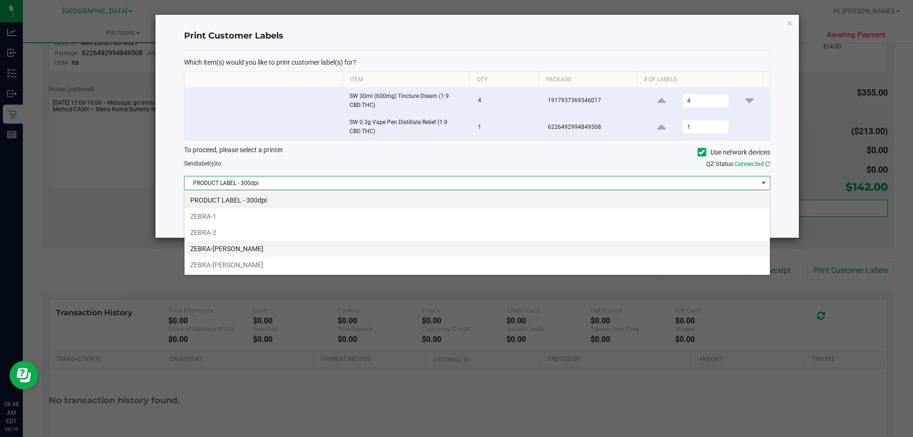
click at [255, 250] on li "ZEBRA-[PERSON_NAME]" at bounding box center [478, 249] width 586 height 16
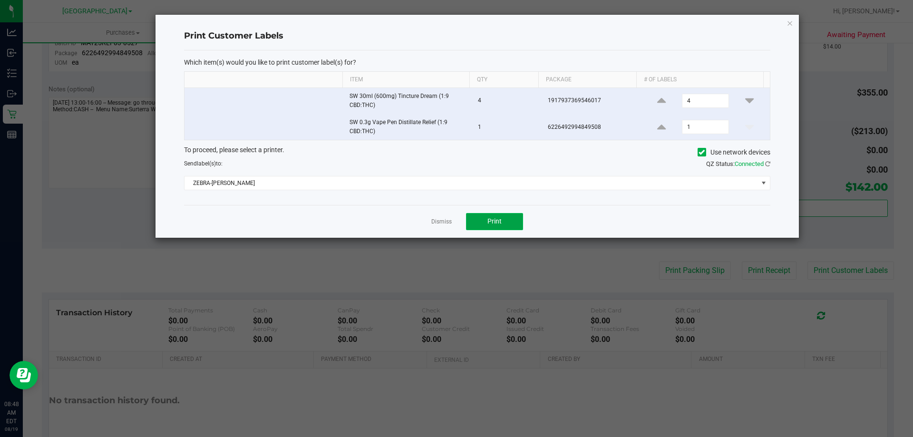
click at [514, 225] on button "Print" at bounding box center [494, 221] width 57 height 17
click at [790, 22] on icon "button" at bounding box center [790, 22] width 7 height 11
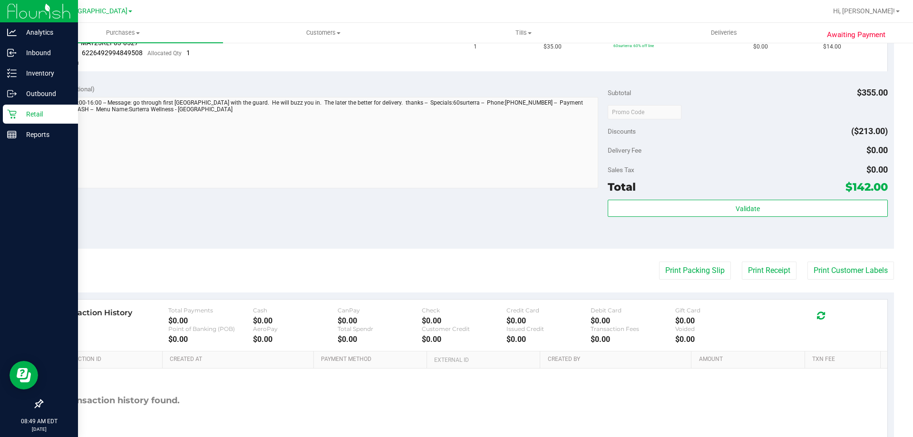
click at [49, 118] on p "Retail" at bounding box center [45, 113] width 57 height 11
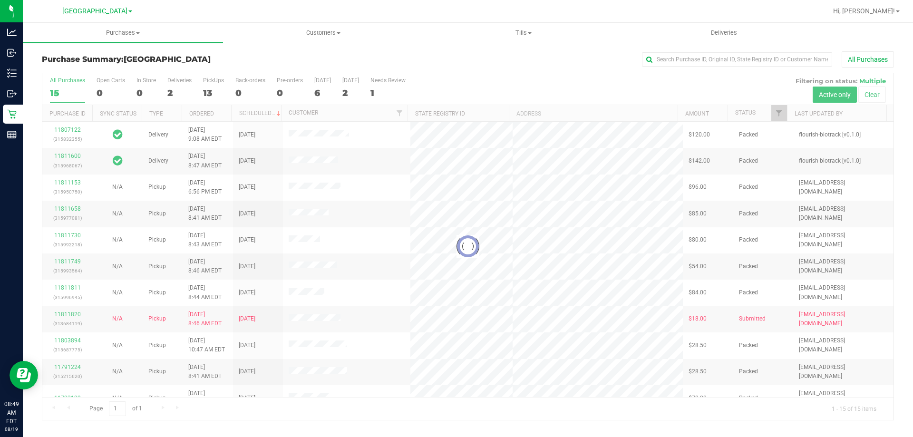
click at [209, 93] on div at bounding box center [468, 246] width 852 height 347
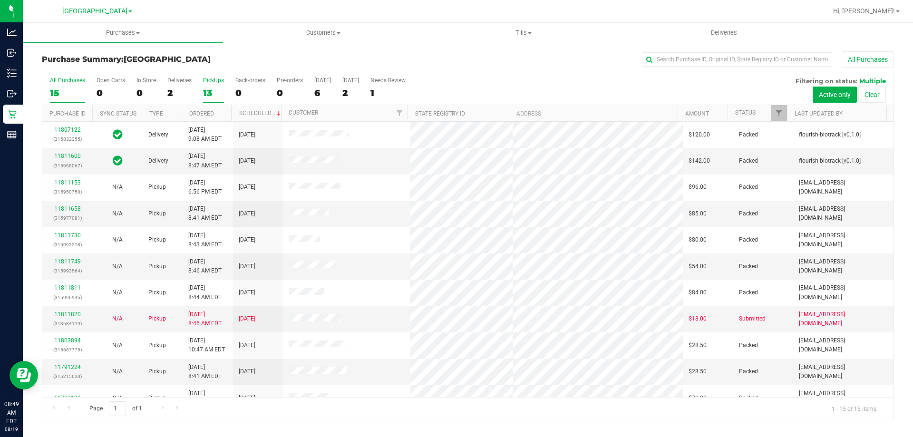
click at [206, 97] on div "13" at bounding box center [213, 93] width 21 height 11
click at [0, 0] on input "PickUps 13" at bounding box center [0, 0] width 0 height 0
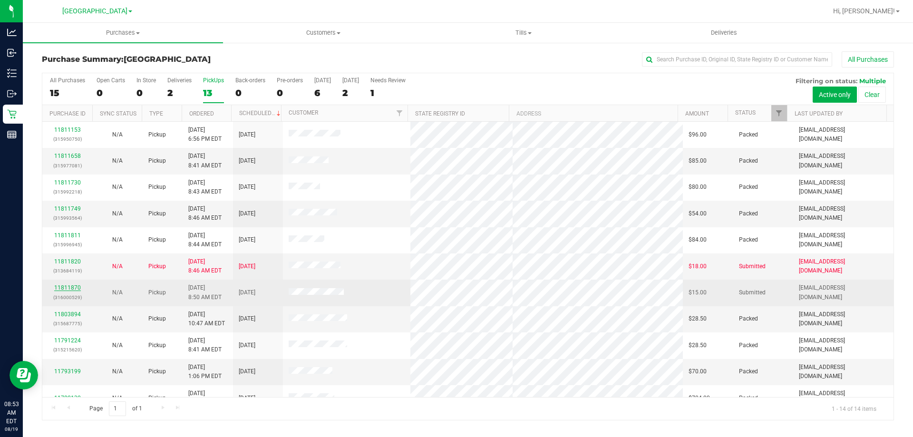
click at [66, 285] on link "11811870" at bounding box center [67, 288] width 27 height 7
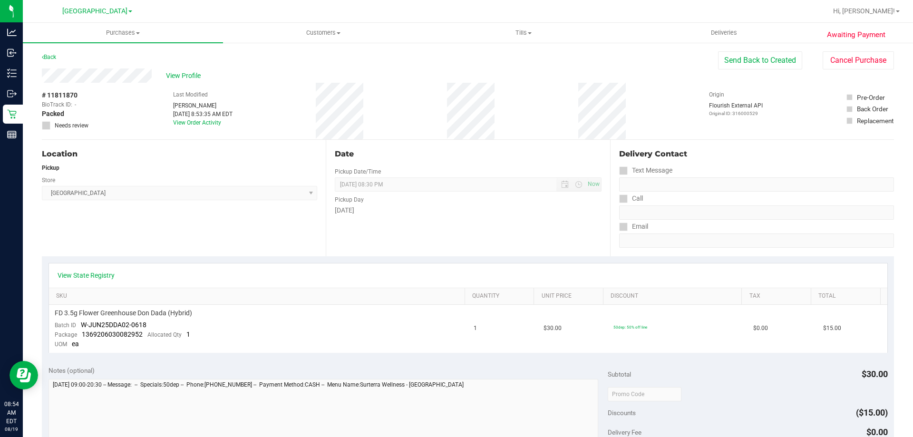
click at [55, 60] on div "Back" at bounding box center [49, 56] width 14 height 11
click at [55, 55] on link "Back" at bounding box center [49, 57] width 14 height 7
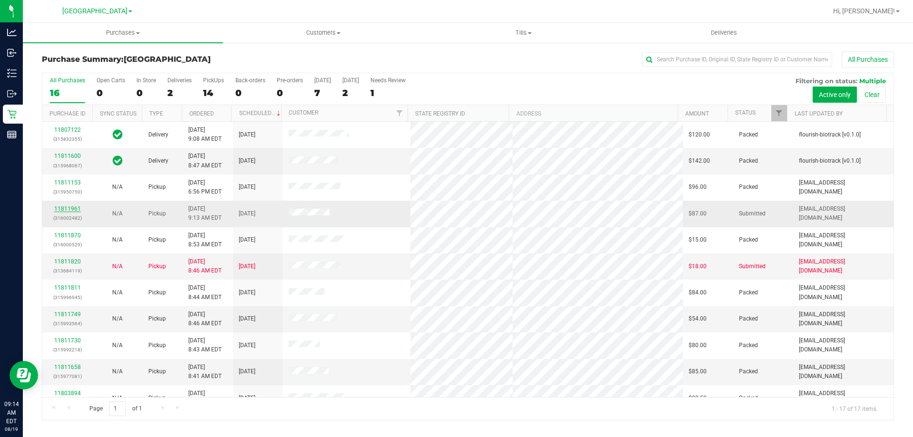
click at [74, 208] on link "11811961" at bounding box center [67, 209] width 27 height 7
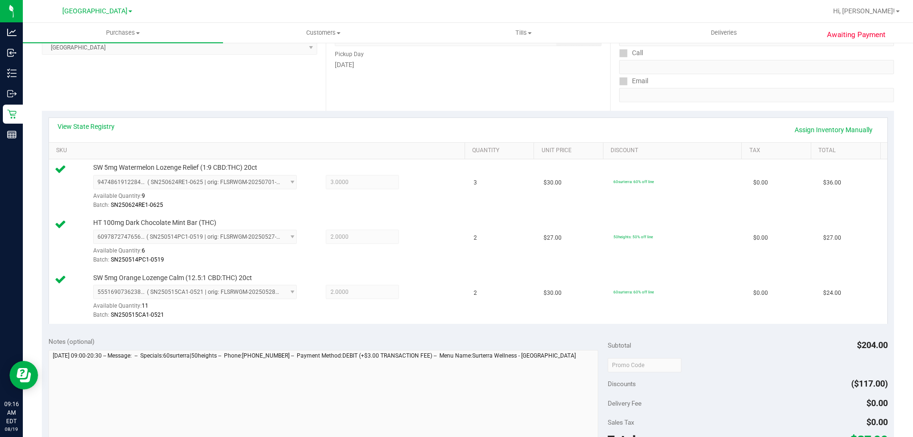
scroll to position [238, 0]
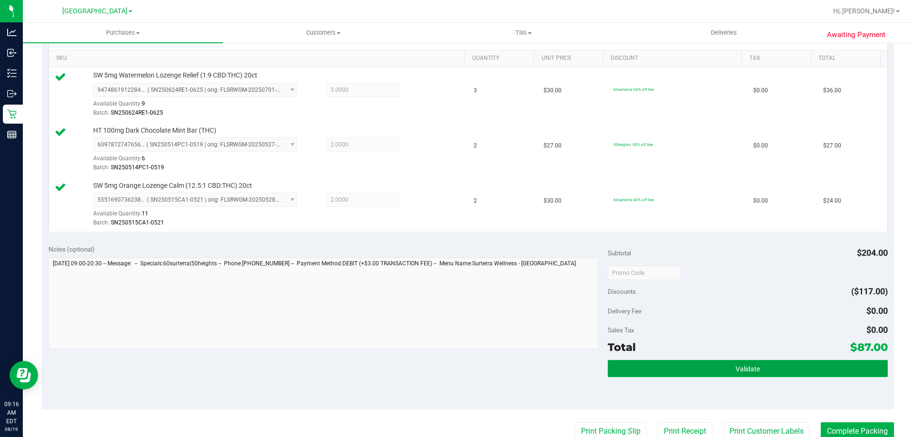
click at [767, 372] on button "Validate" at bounding box center [748, 368] width 280 height 17
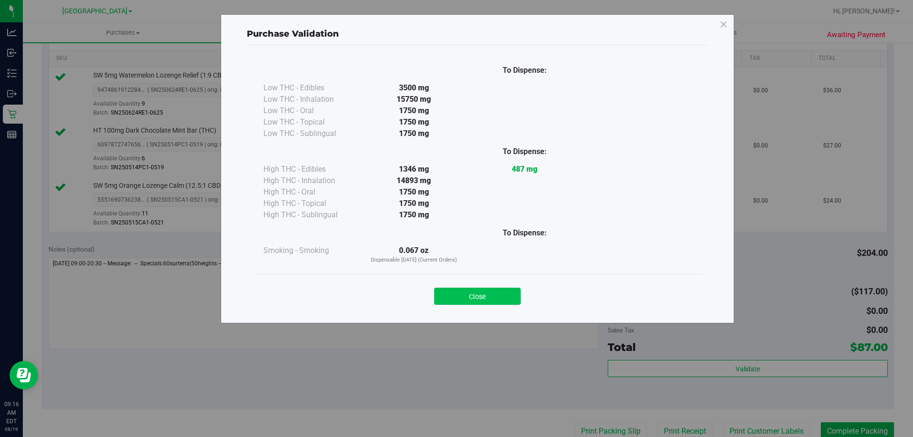
click at [503, 288] on button "Close" at bounding box center [477, 296] width 87 height 17
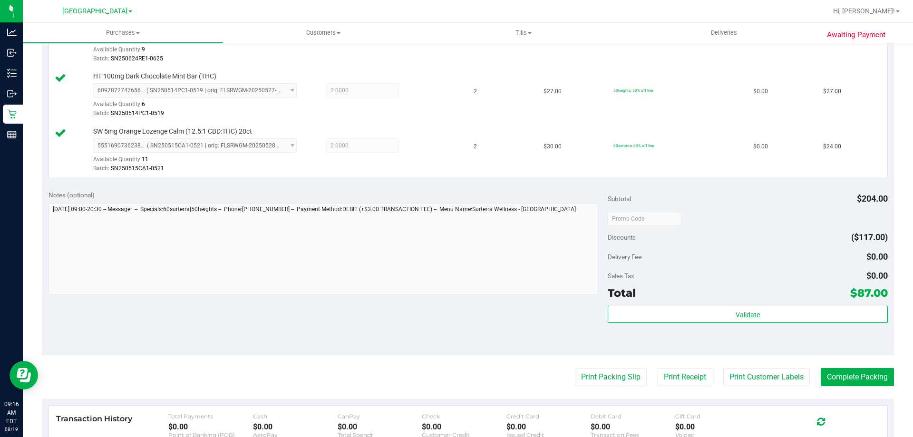
scroll to position [428, 0]
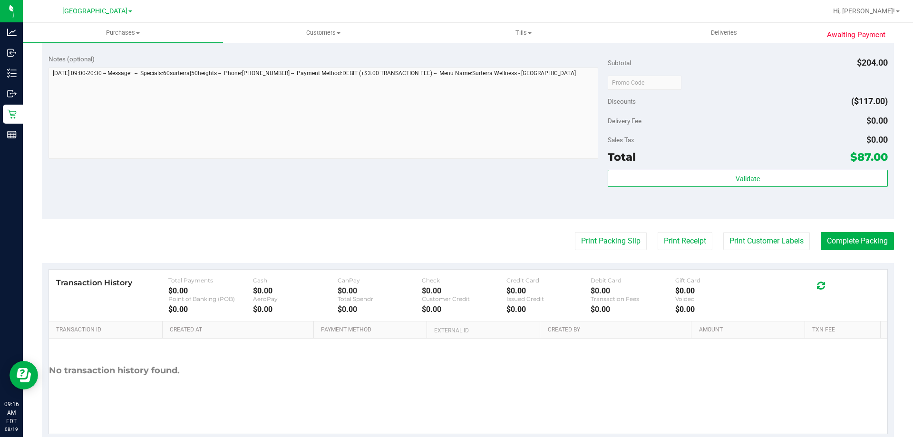
click at [618, 231] on purchase-details "Back Edit Purchase Cancel Purchase View Profile # 11811961 BioTrack ID: - Submi…" at bounding box center [468, 32] width 853 height 818
click at [615, 234] on button "Print Packing Slip" at bounding box center [611, 241] width 72 height 18
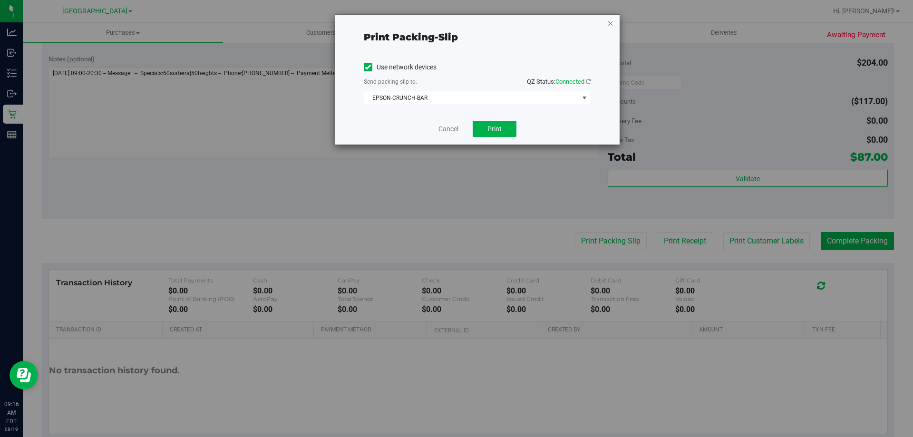
click at [611, 19] on icon "button" at bounding box center [611, 22] width 7 height 11
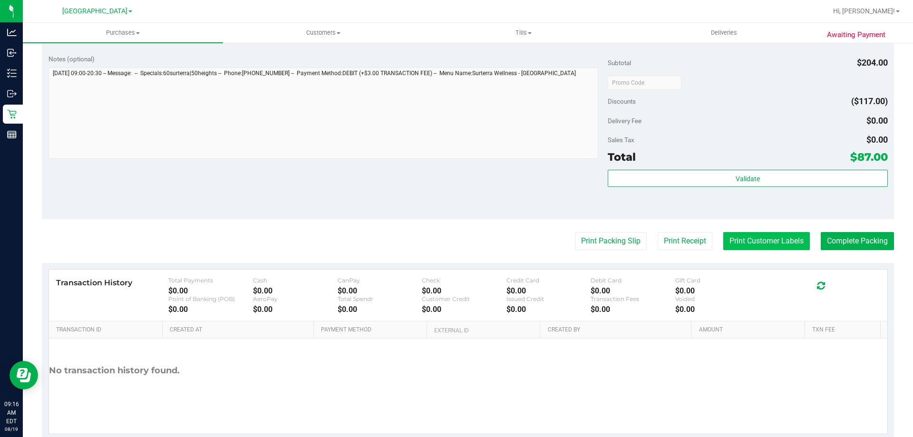
click at [787, 248] on button "Print Customer Labels" at bounding box center [767, 241] width 87 height 18
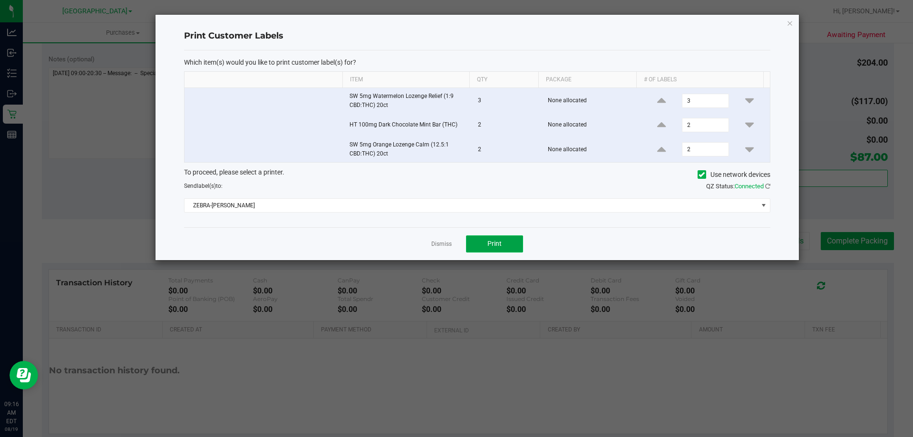
click at [504, 240] on button "Print" at bounding box center [494, 243] width 57 height 17
click at [790, 25] on icon "button" at bounding box center [790, 22] width 7 height 11
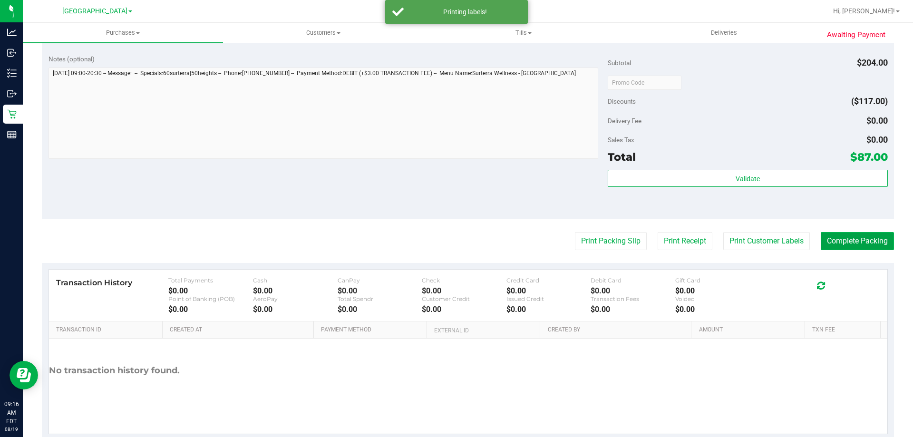
click at [848, 247] on button "Complete Packing" at bounding box center [857, 241] width 73 height 18
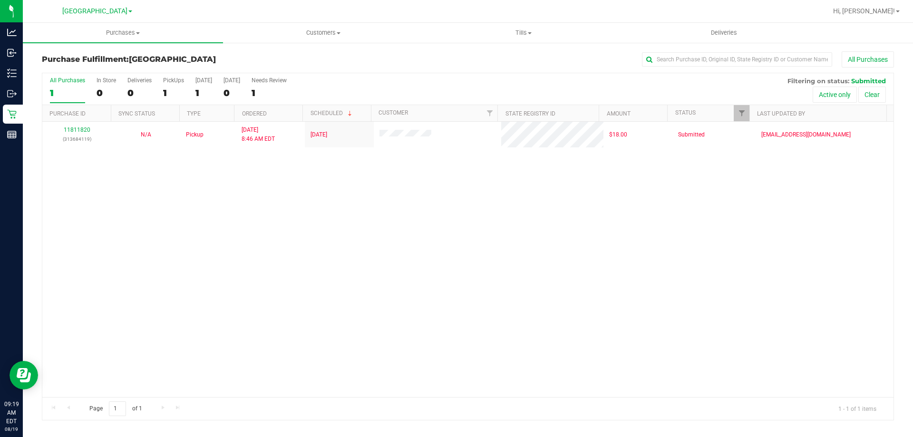
click at [396, 219] on div "11811820 (313684119) N/A Pickup [DATE] 8:46 AM EDT 8/19/2025 $18.00 Submitted […" at bounding box center [468, 259] width 852 height 275
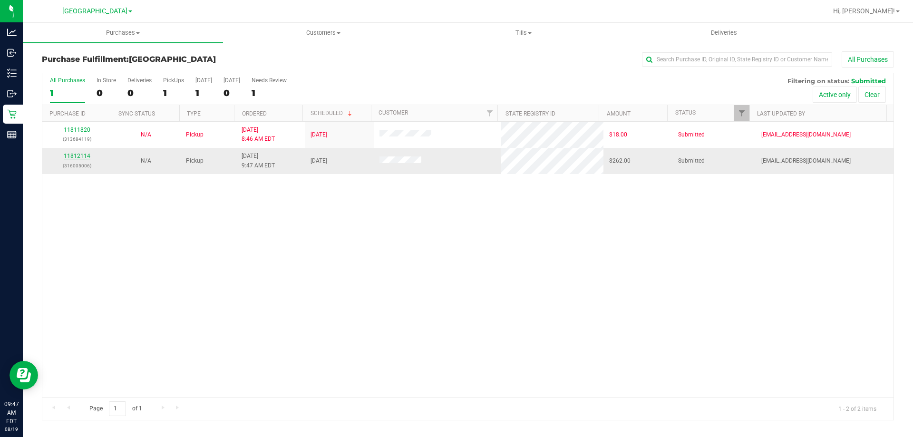
click at [68, 154] on link "11812114" at bounding box center [77, 156] width 27 height 7
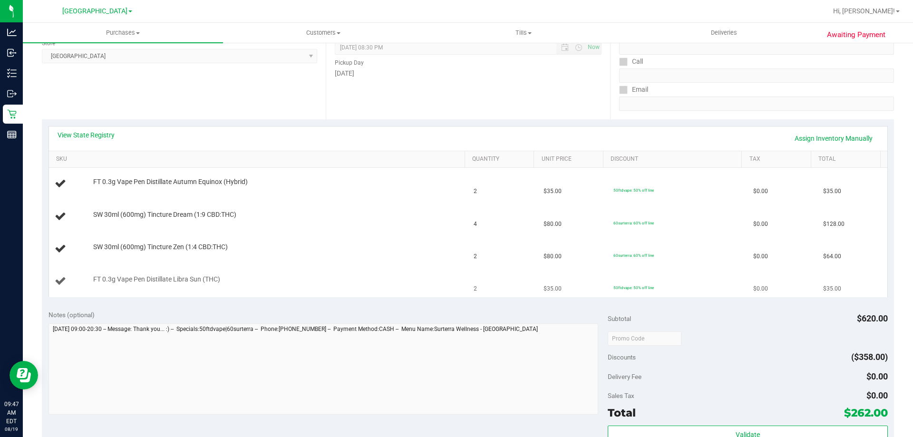
scroll to position [143, 0]
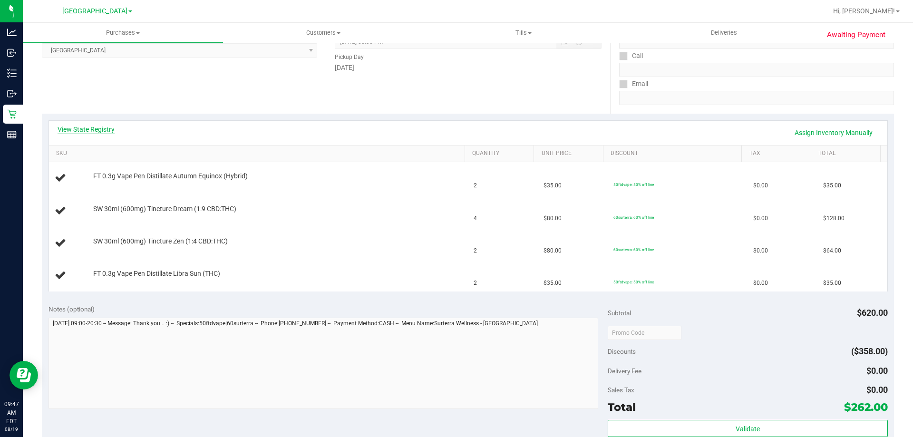
click at [95, 130] on link "View State Registry" at bounding box center [86, 130] width 57 height 10
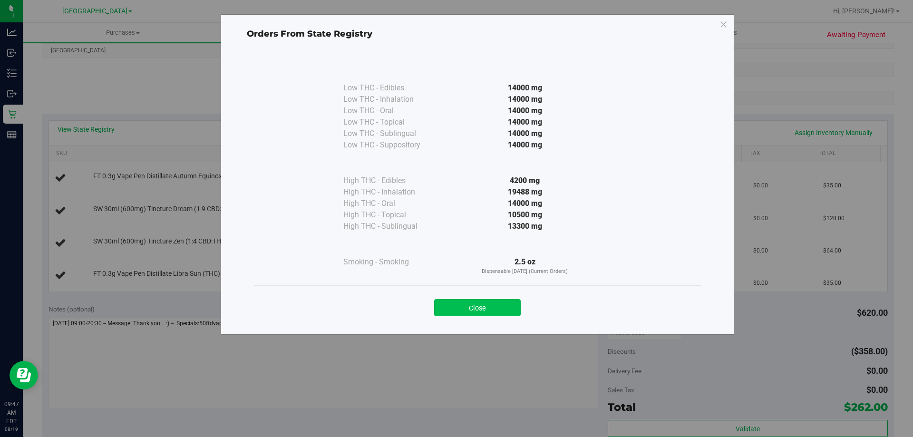
click at [487, 304] on button "Close" at bounding box center [477, 307] width 87 height 17
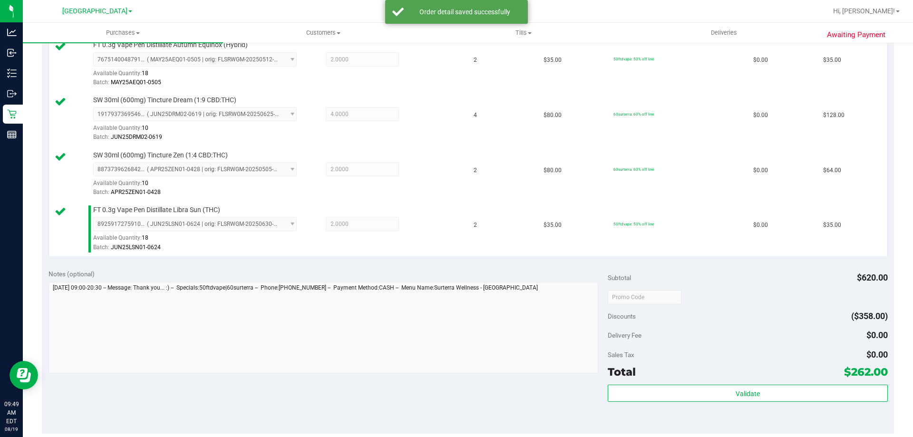
scroll to position [285, 0]
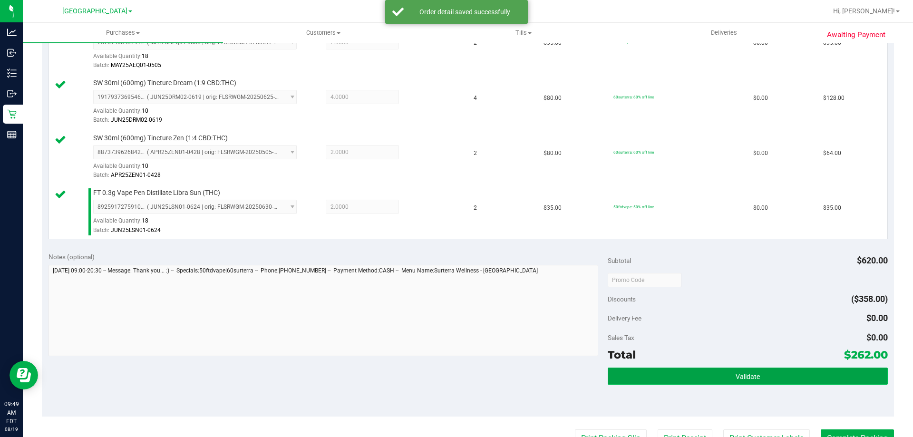
click at [760, 371] on button "Validate" at bounding box center [748, 376] width 280 height 17
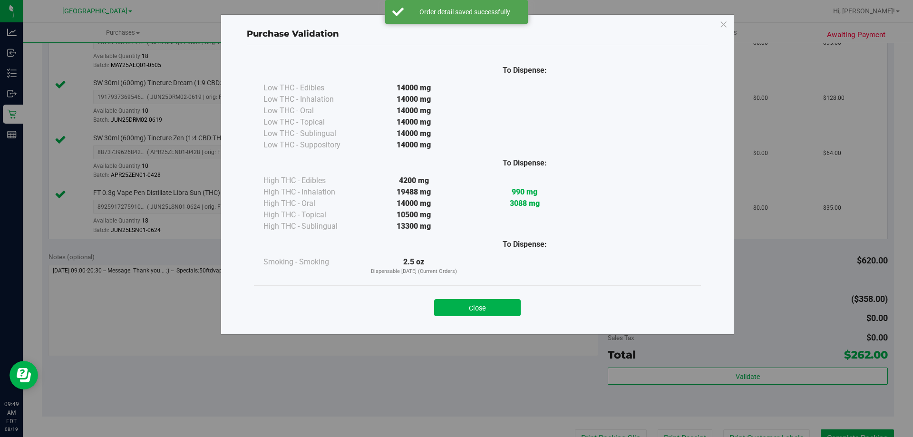
click at [458, 309] on button "Close" at bounding box center [477, 307] width 87 height 17
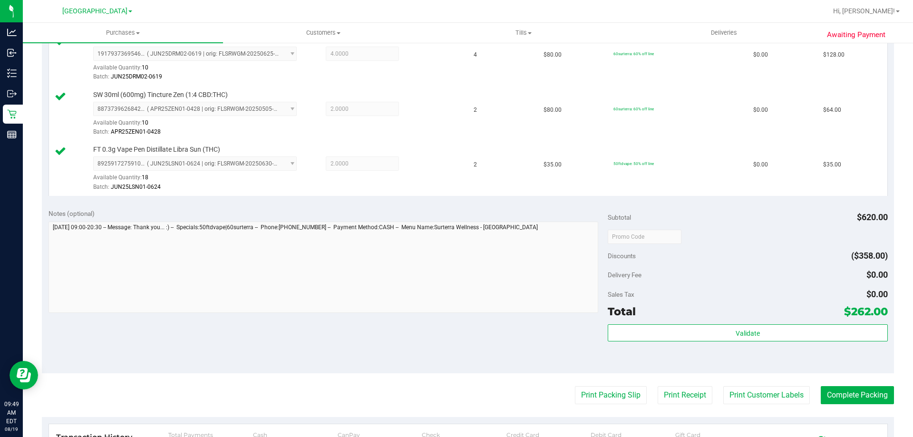
scroll to position [381, 0]
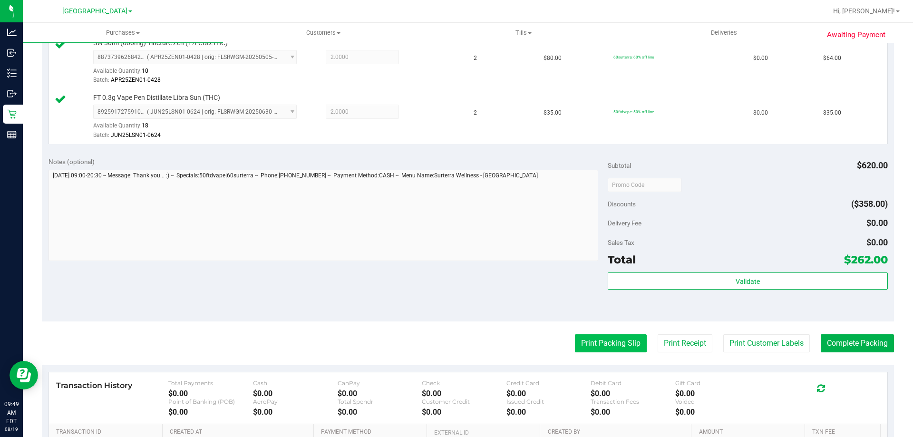
click at [606, 349] on button "Print Packing Slip" at bounding box center [611, 343] width 72 height 18
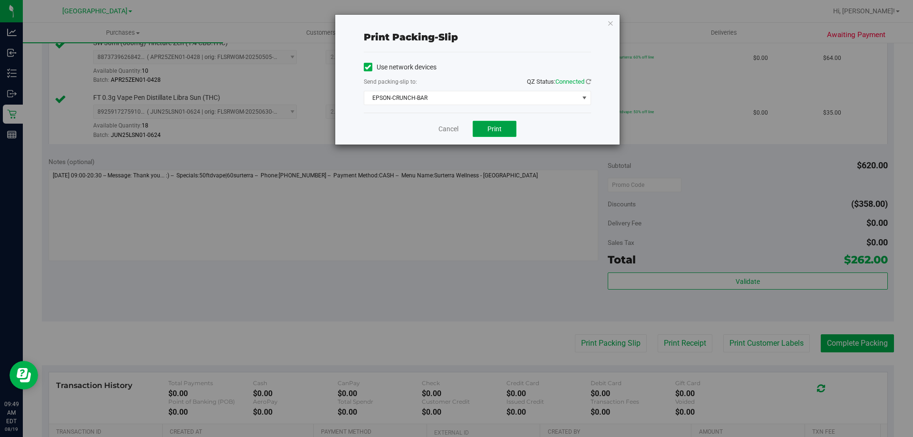
click at [490, 129] on span "Print" at bounding box center [495, 129] width 14 height 8
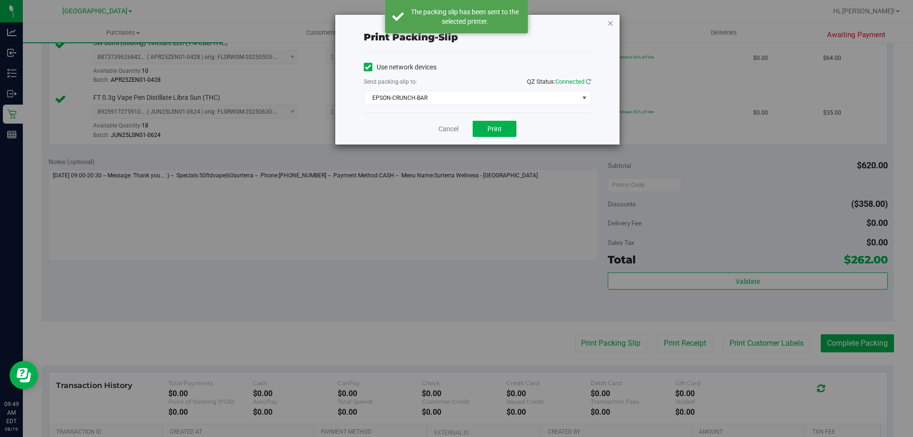
click at [609, 20] on icon "button" at bounding box center [611, 22] width 7 height 11
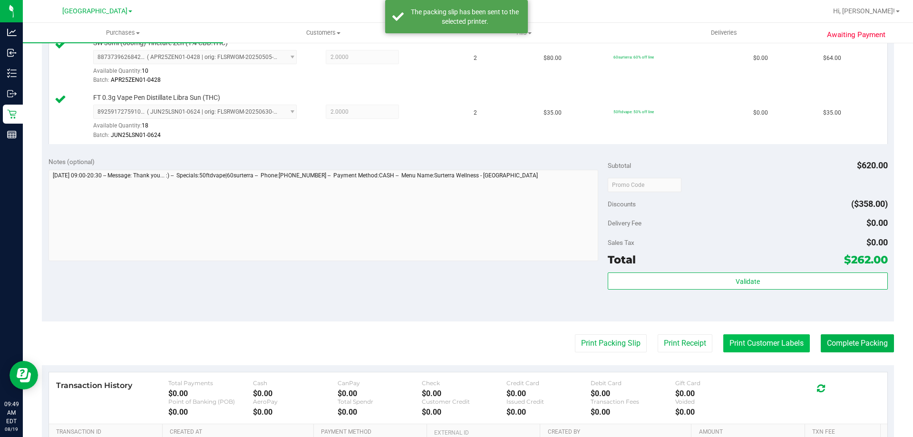
click at [786, 347] on button "Print Customer Labels" at bounding box center [767, 343] width 87 height 18
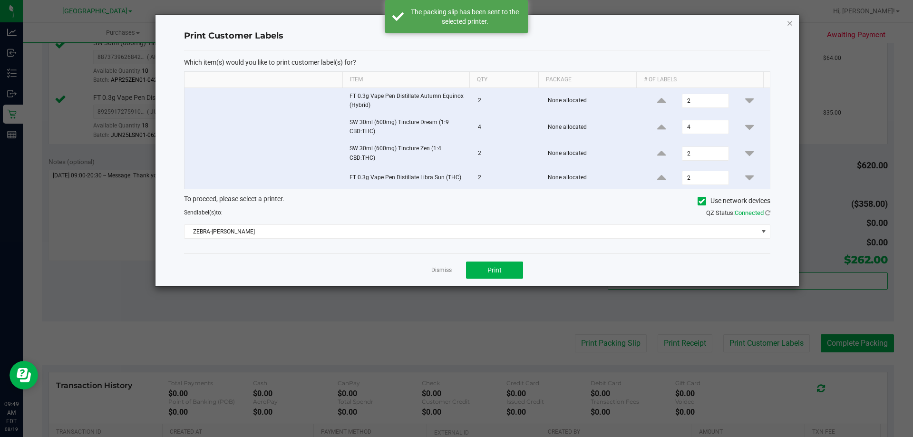
click at [792, 20] on icon "button" at bounding box center [790, 22] width 7 height 11
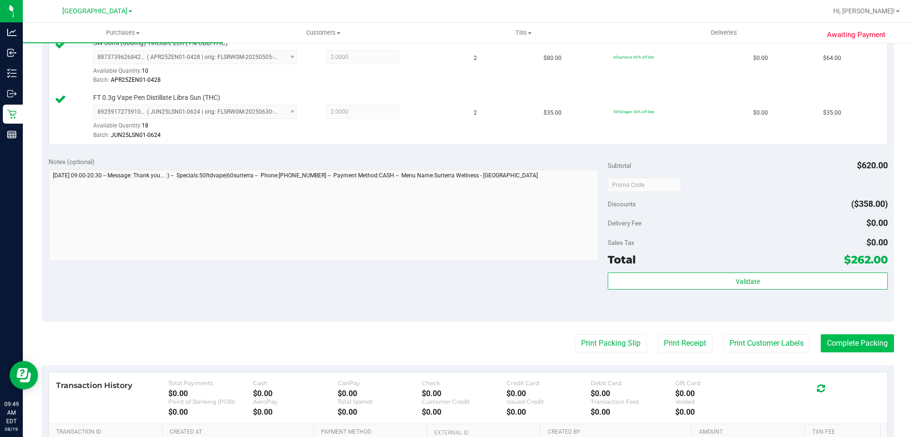
click at [843, 335] on purchase-details "Back Edit Purchase Cancel Purchase View Profile # 11812114 BioTrack ID: - Submi…" at bounding box center [468, 107] width 853 height 873
click at [843, 335] on button "Complete Packing" at bounding box center [857, 343] width 73 height 18
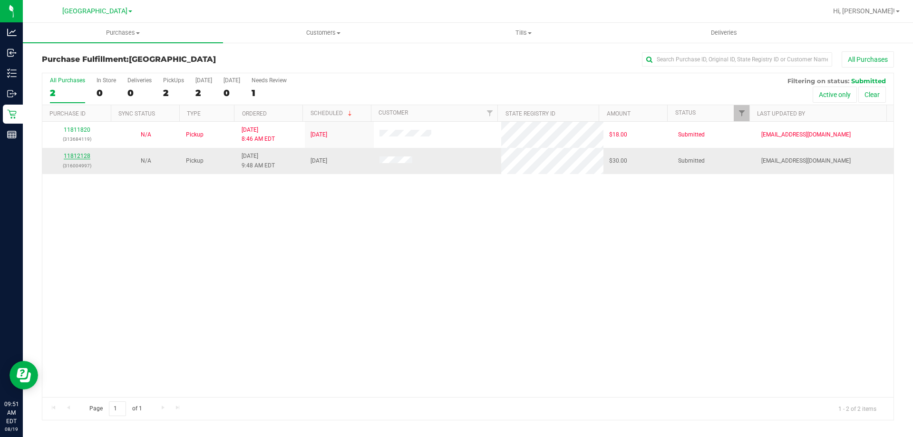
click at [71, 158] on link "11812128" at bounding box center [77, 156] width 27 height 7
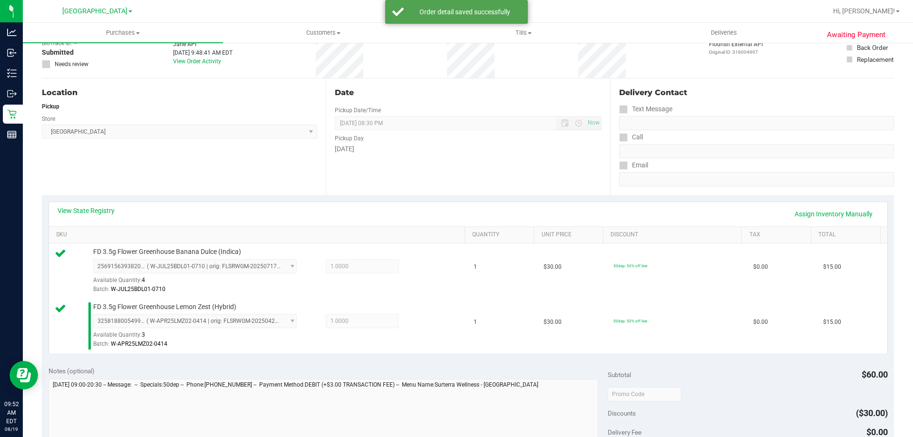
scroll to position [190, 0]
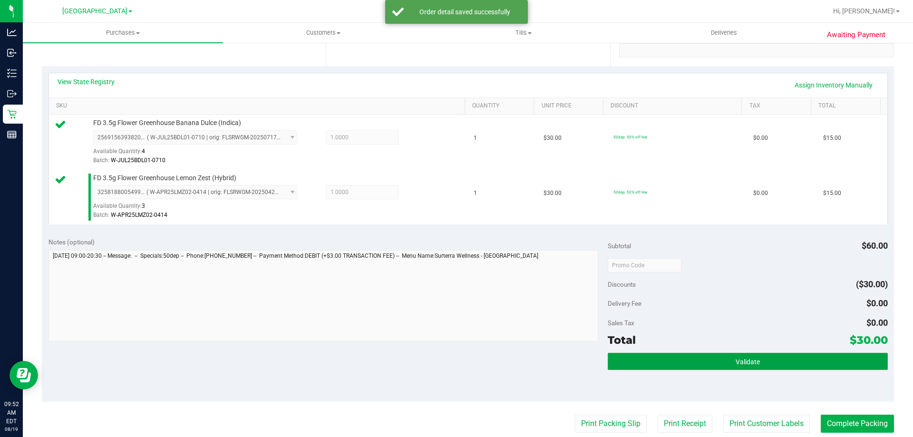
click at [780, 367] on button "Validate" at bounding box center [748, 361] width 280 height 17
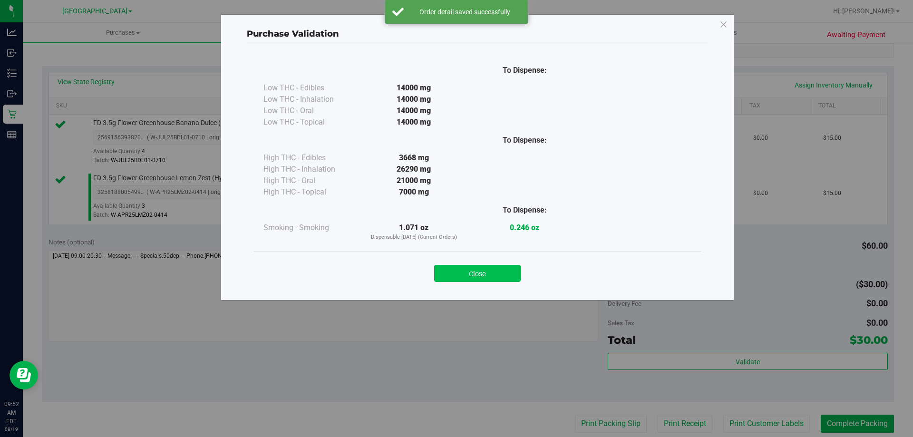
click at [511, 272] on button "Close" at bounding box center [477, 273] width 87 height 17
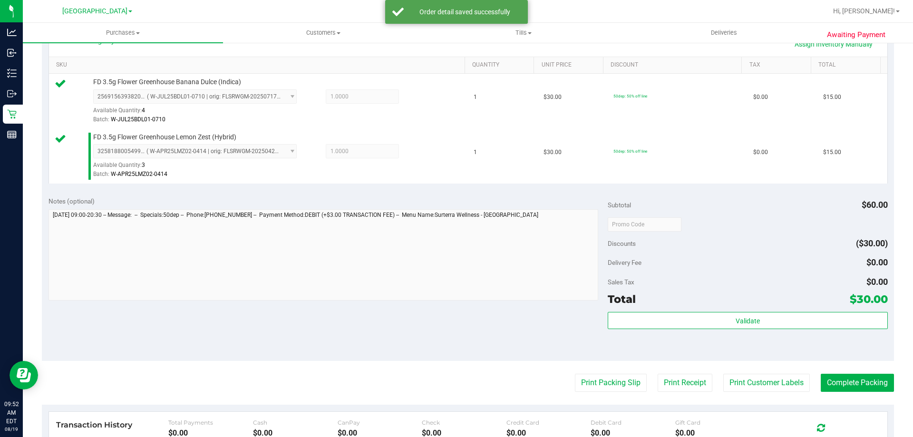
scroll to position [285, 0]
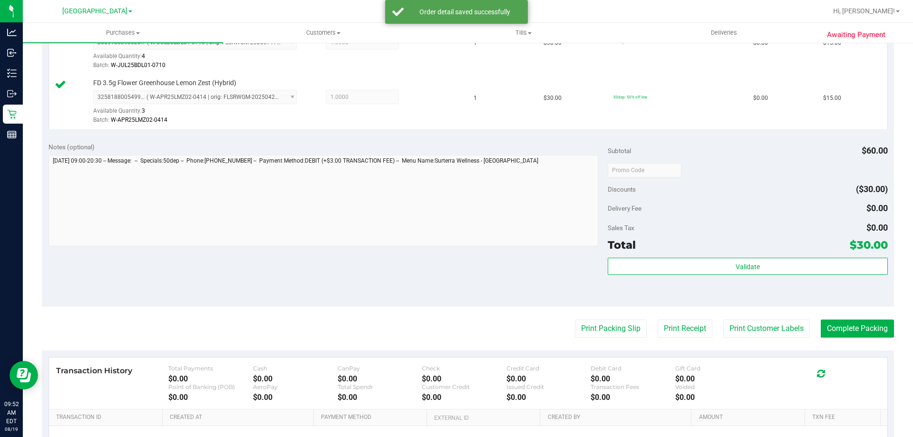
click at [621, 343] on purchase-details "Back Edit Purchase Cancel Purchase View Profile # 11812128 BioTrack ID: - Submi…" at bounding box center [468, 147] width 853 height 763
click at [610, 329] on button "Print Packing Slip" at bounding box center [611, 329] width 72 height 18
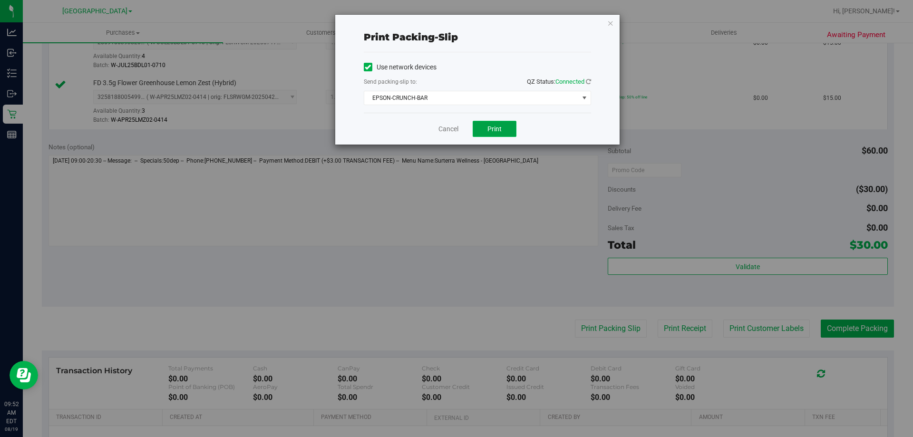
click at [493, 133] on button "Print" at bounding box center [495, 129] width 44 height 16
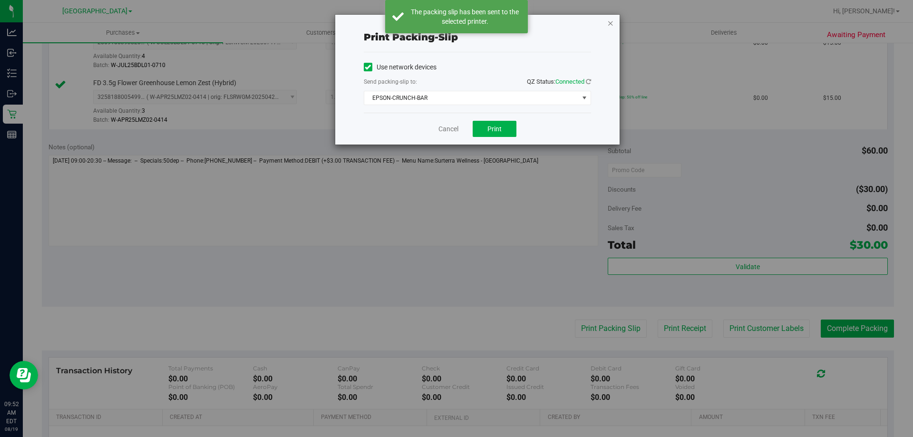
click at [610, 22] on icon "button" at bounding box center [611, 22] width 7 height 11
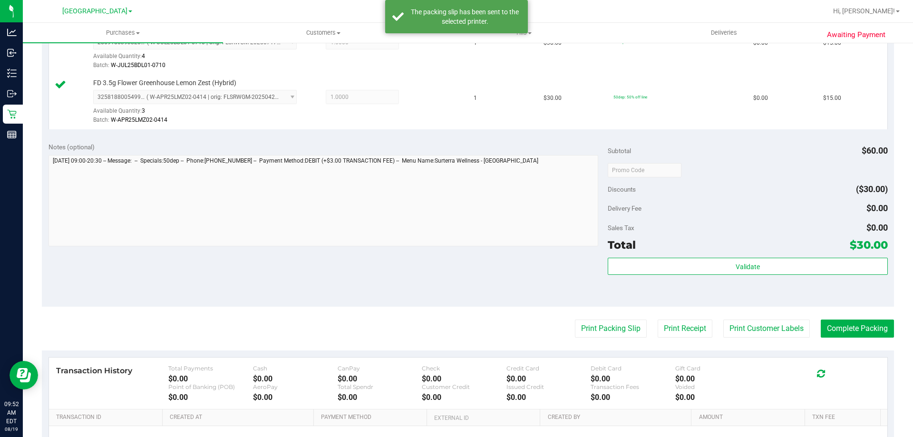
click at [778, 318] on purchase-details "Back Edit Purchase Cancel Purchase View Profile # 11812128 BioTrack ID: - Submi…" at bounding box center [468, 147] width 853 height 763
click at [779, 321] on button "Print Customer Labels" at bounding box center [767, 329] width 87 height 18
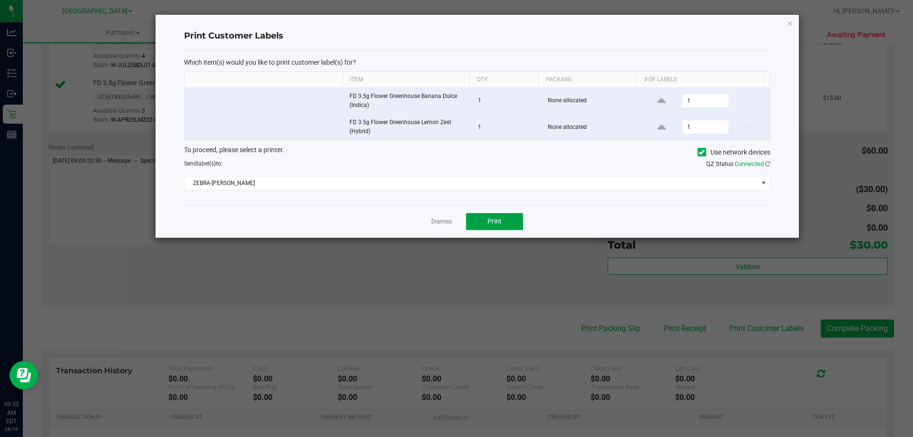
click at [510, 220] on button "Print" at bounding box center [494, 221] width 57 height 17
click at [791, 19] on icon "button" at bounding box center [790, 22] width 7 height 11
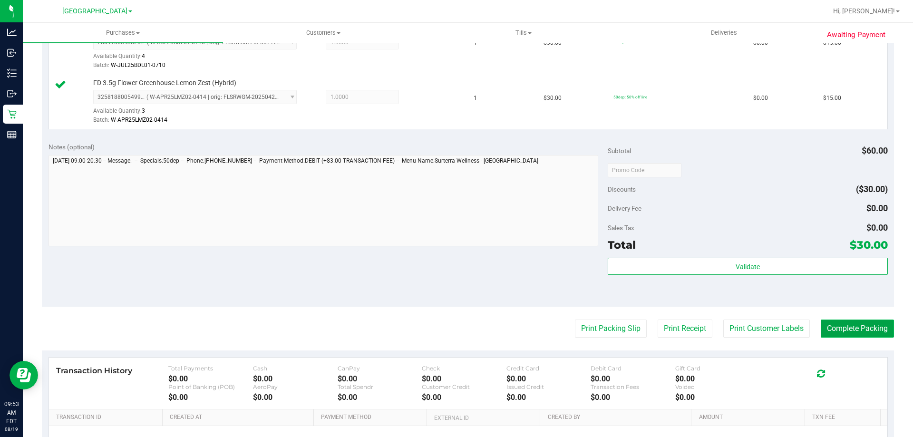
click at [844, 327] on button "Complete Packing" at bounding box center [857, 329] width 73 height 18
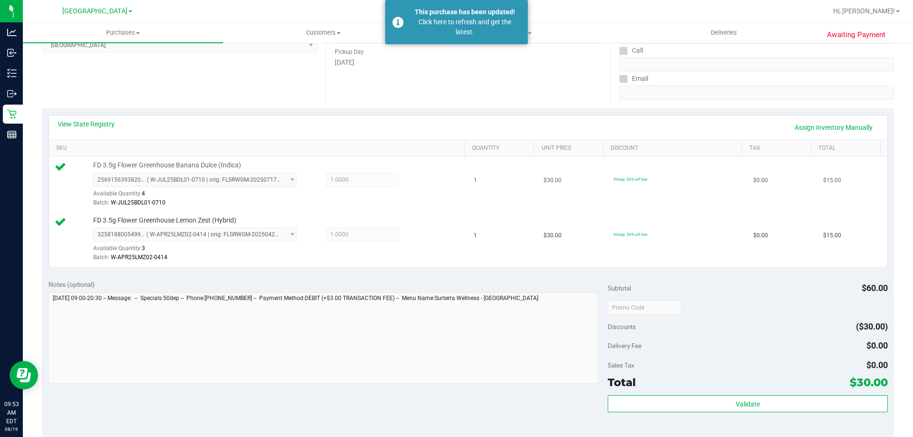
scroll to position [95, 0]
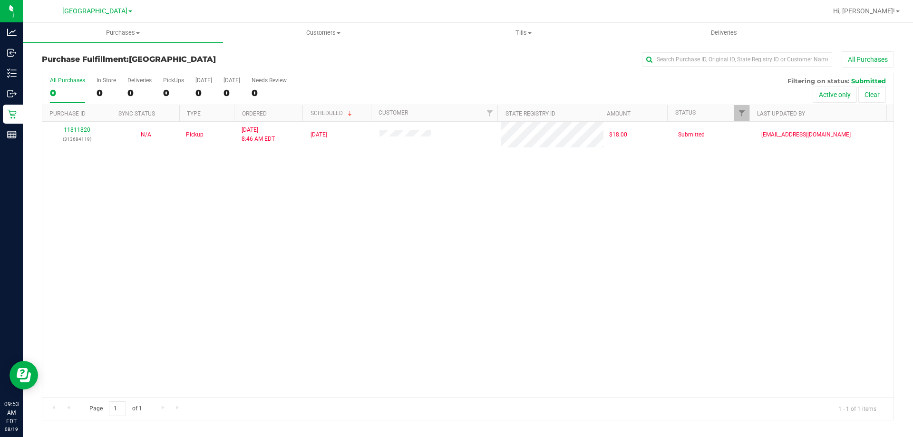
click at [512, 234] on div "11811820 (313684119) N/A Pickup [DATE] 8:46 AM EDT 8/19/2025 $18.00 Submitted […" at bounding box center [468, 259] width 852 height 275
